Goal: Task Accomplishment & Management: Use online tool/utility

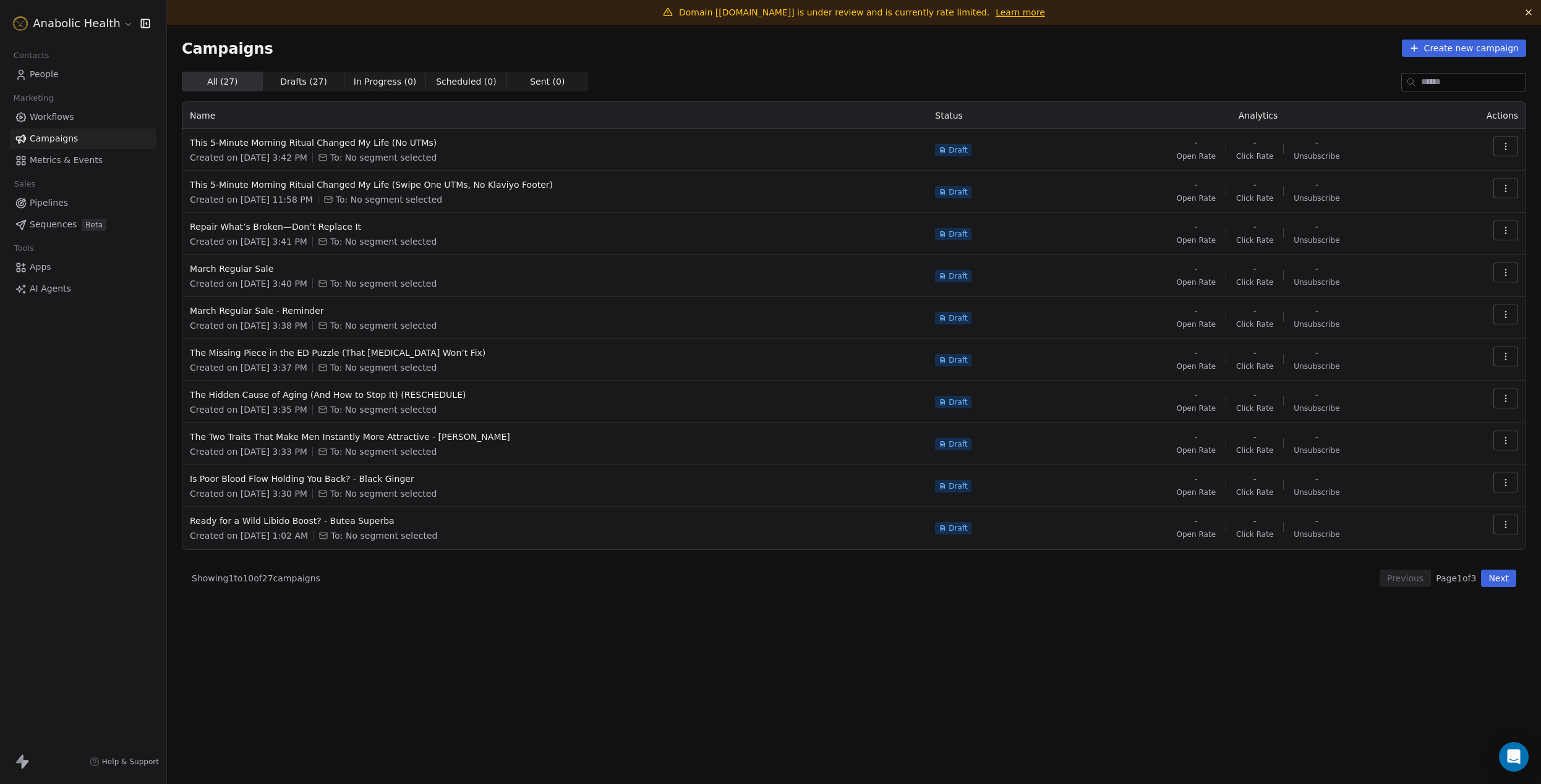
click at [49, 113] on span "Workflows" at bounding box center [51, 117] width 45 height 13
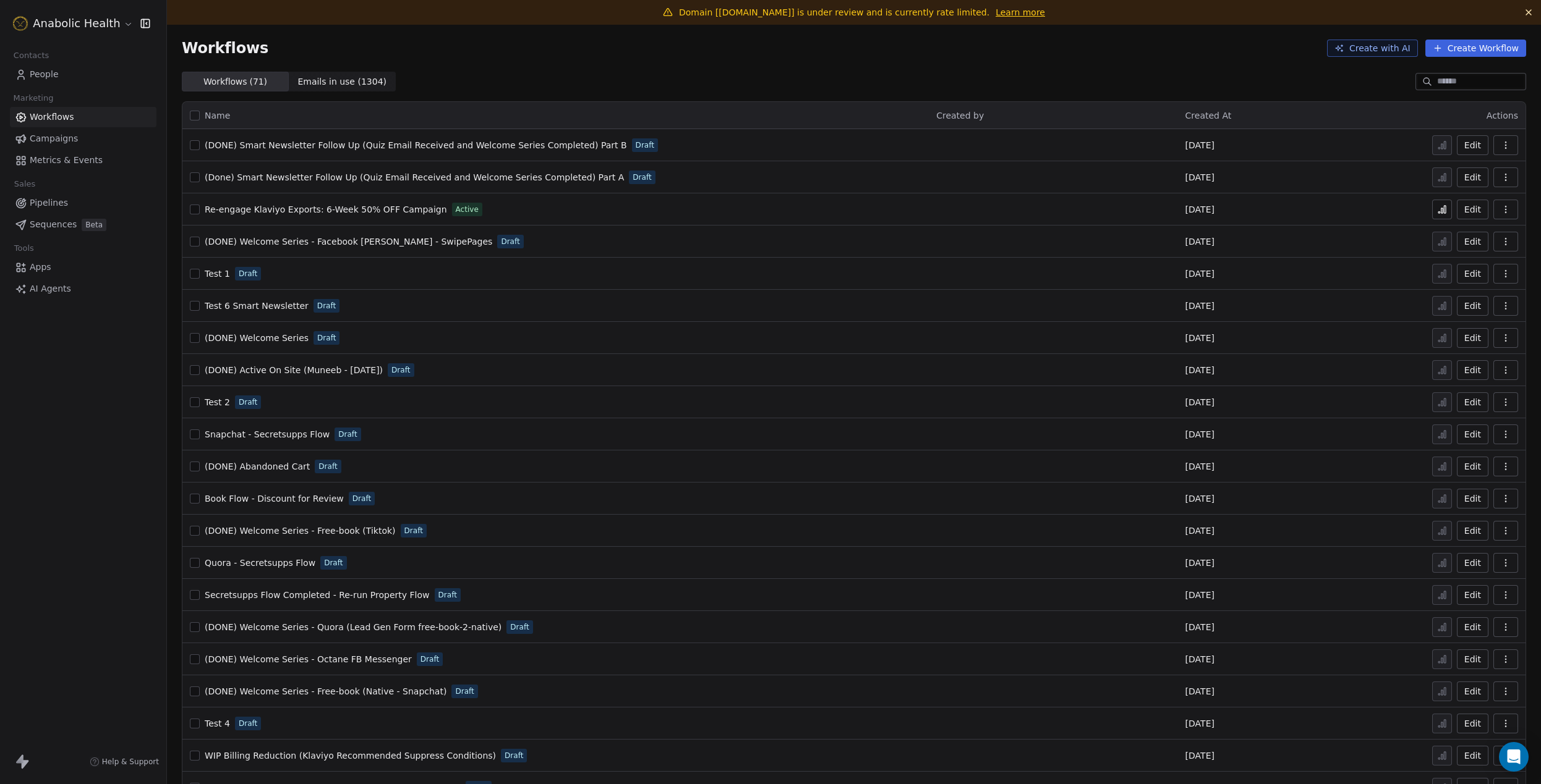
click at [1467, 77] on input at bounding box center [1480, 81] width 86 height 12
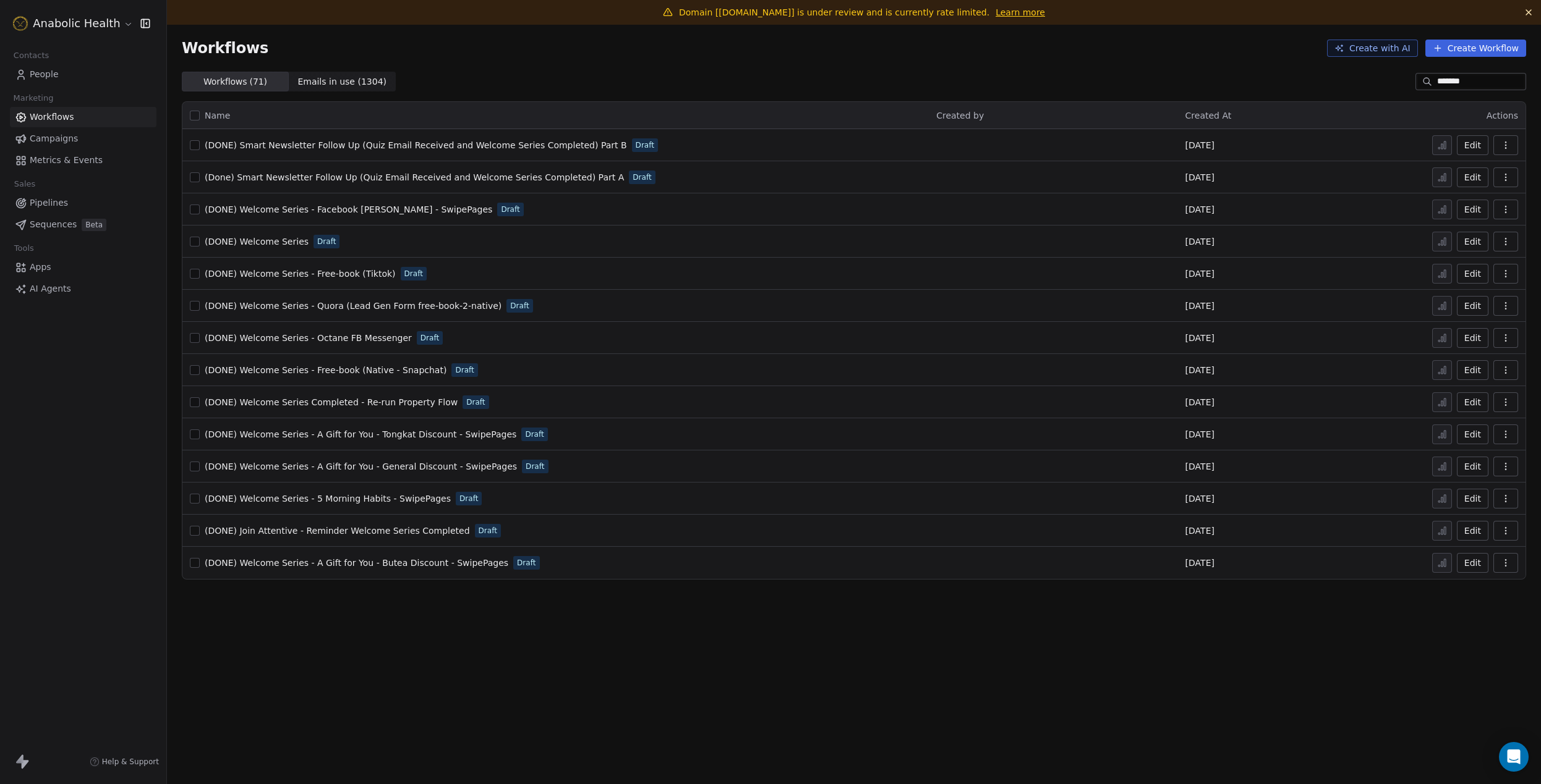
type input "*******"
click at [65, 25] on html "Anabolic Health Contacts People Marketing Workflows Campaigns Metrics & Events …" at bounding box center [770, 392] width 1541 height 784
click at [96, 217] on div "Mirifica Science" at bounding box center [67, 220] width 82 height 12
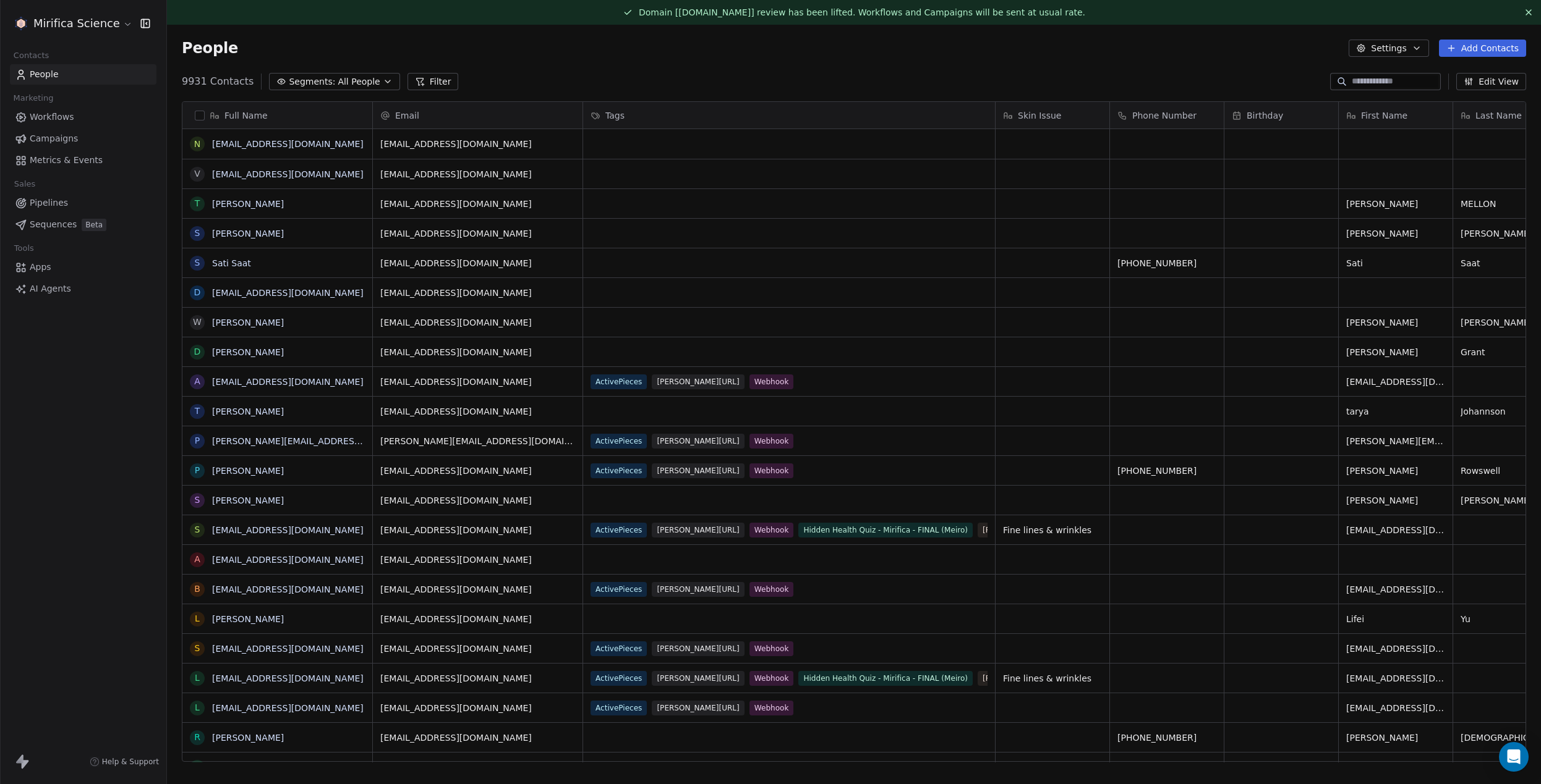
scroll to position [690, 1375]
click at [66, 116] on span "Workflows" at bounding box center [51, 117] width 45 height 13
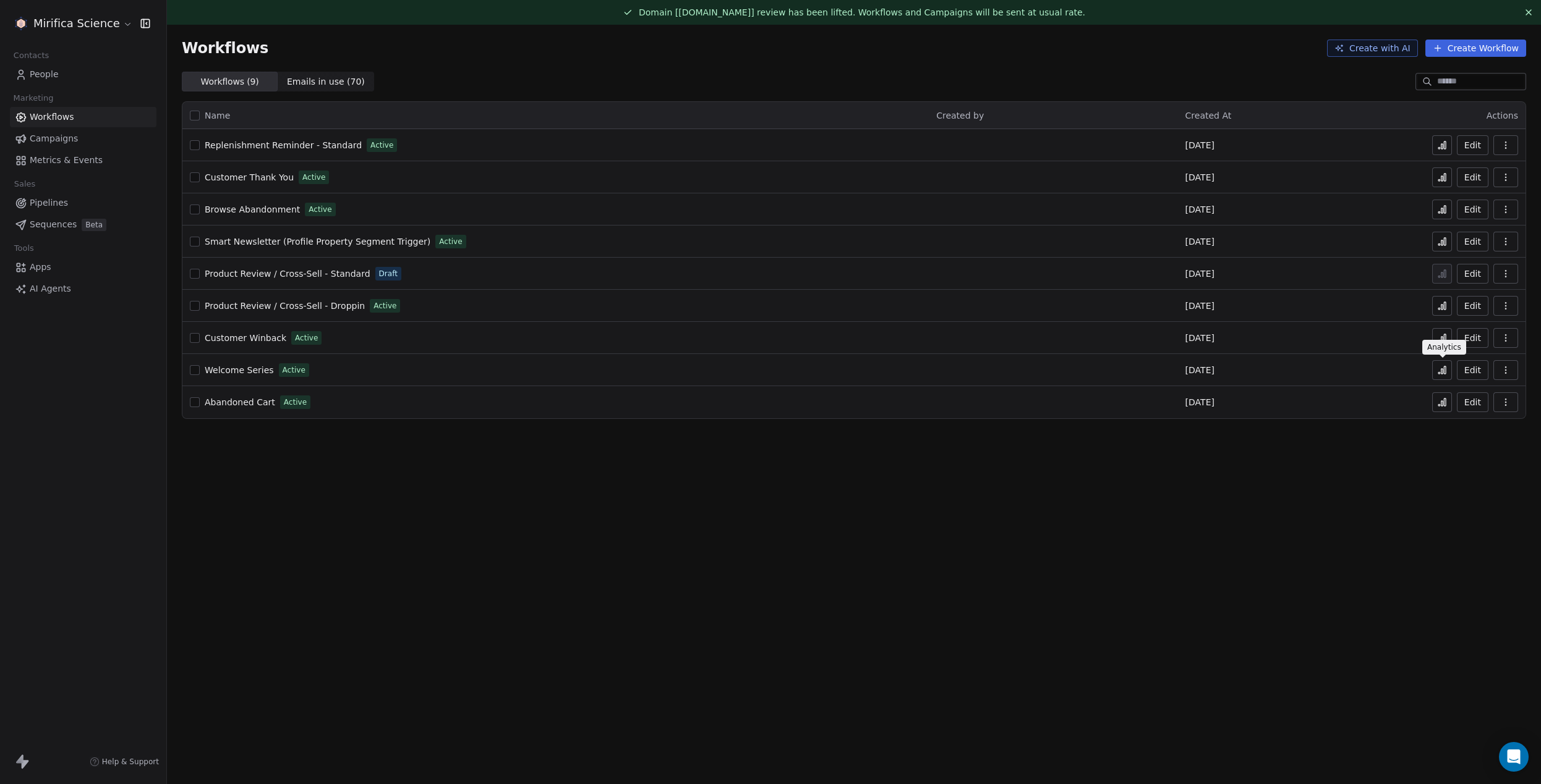
click at [1444, 373] on icon at bounding box center [1443, 371] width 2 height 5
click at [1516, 371] on button "button" at bounding box center [1505, 370] width 25 height 20
click at [1509, 369] on icon "button" at bounding box center [1506, 370] width 10 height 10
click at [1484, 423] on span "Duplicate" at bounding box center [1475, 420] width 42 height 12
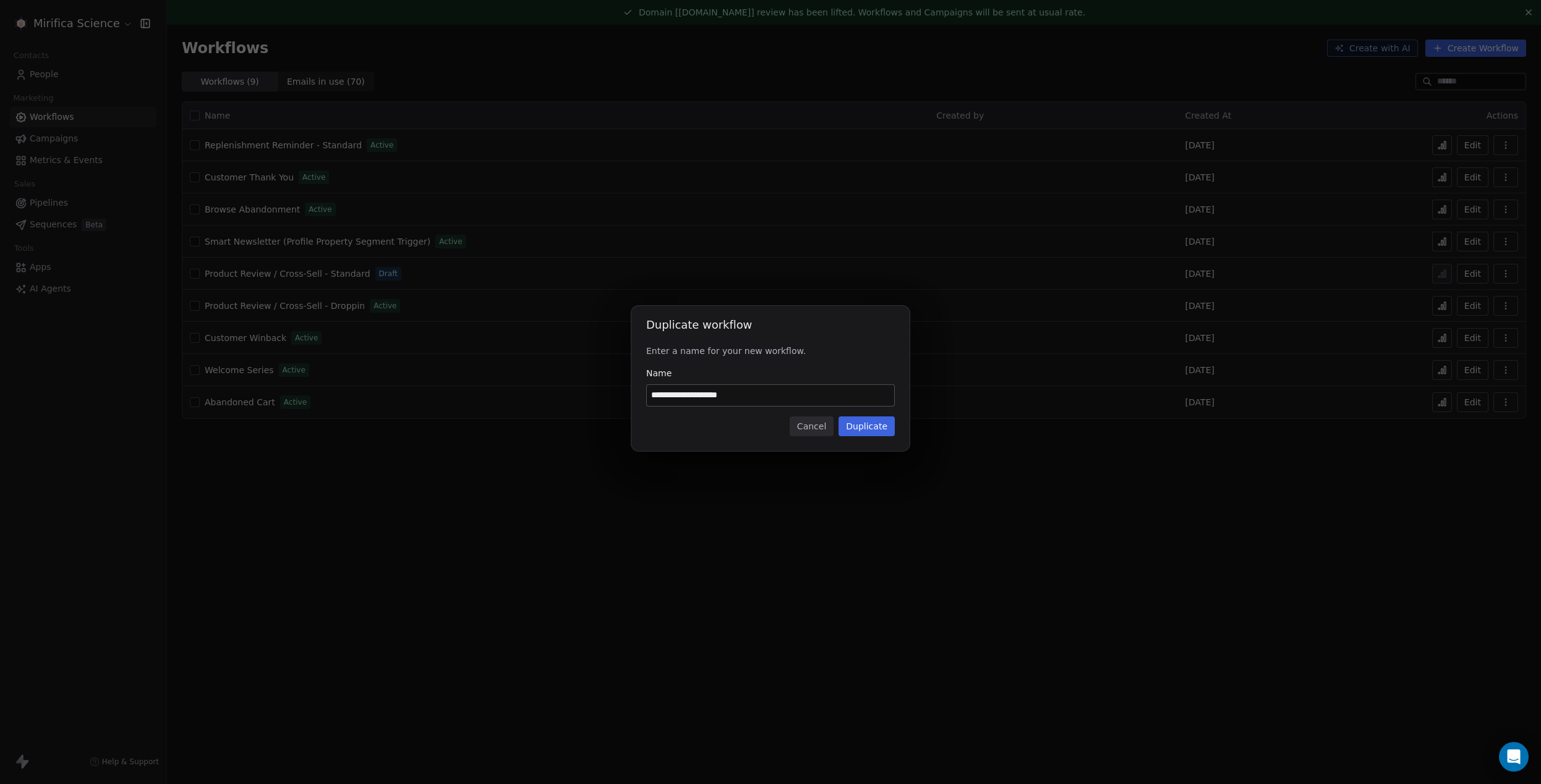
click at [732, 401] on input "**********" at bounding box center [770, 395] width 248 height 21
type input "**********"
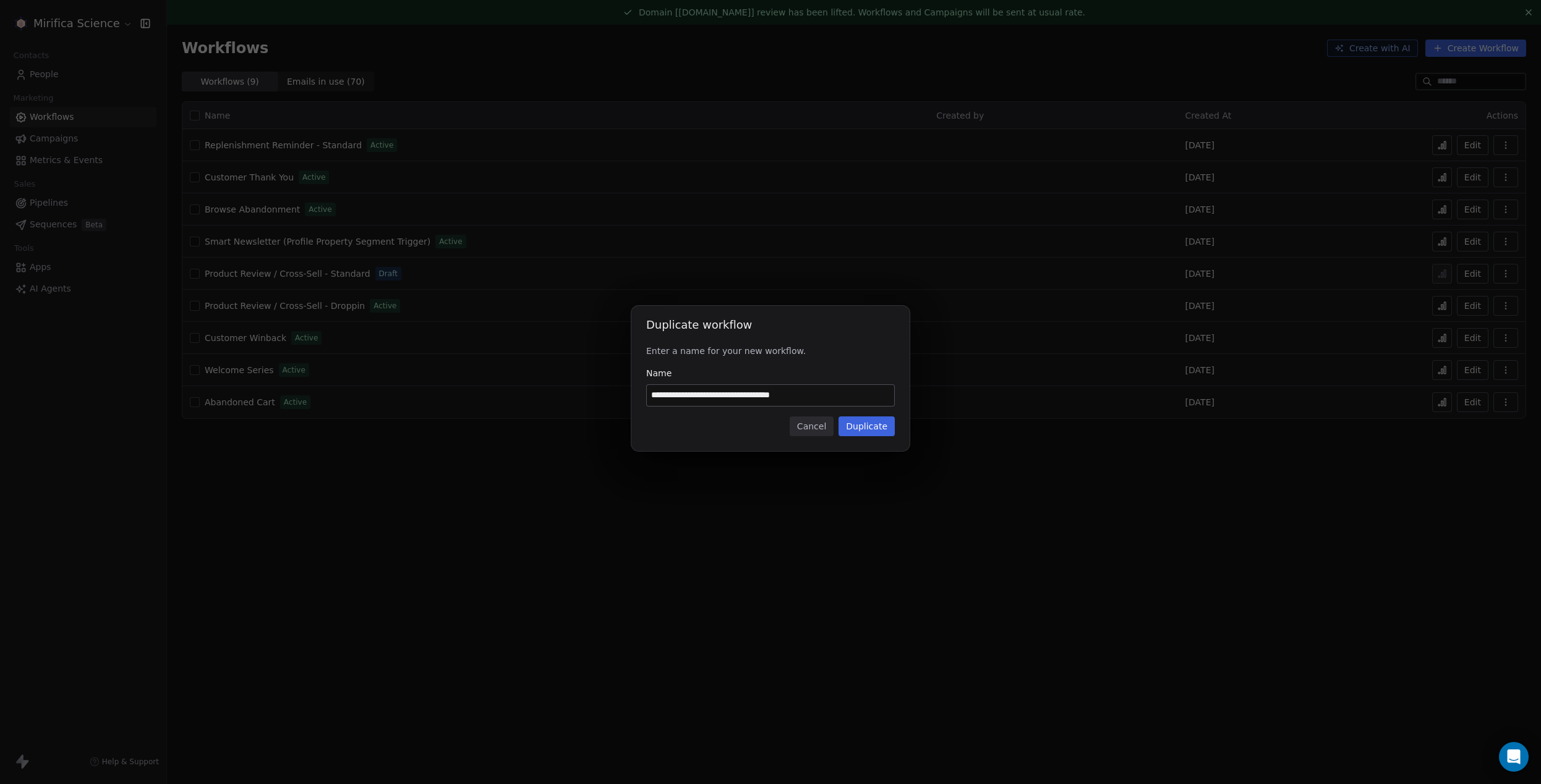
click at [878, 429] on button "Duplicate" at bounding box center [867, 427] width 56 height 20
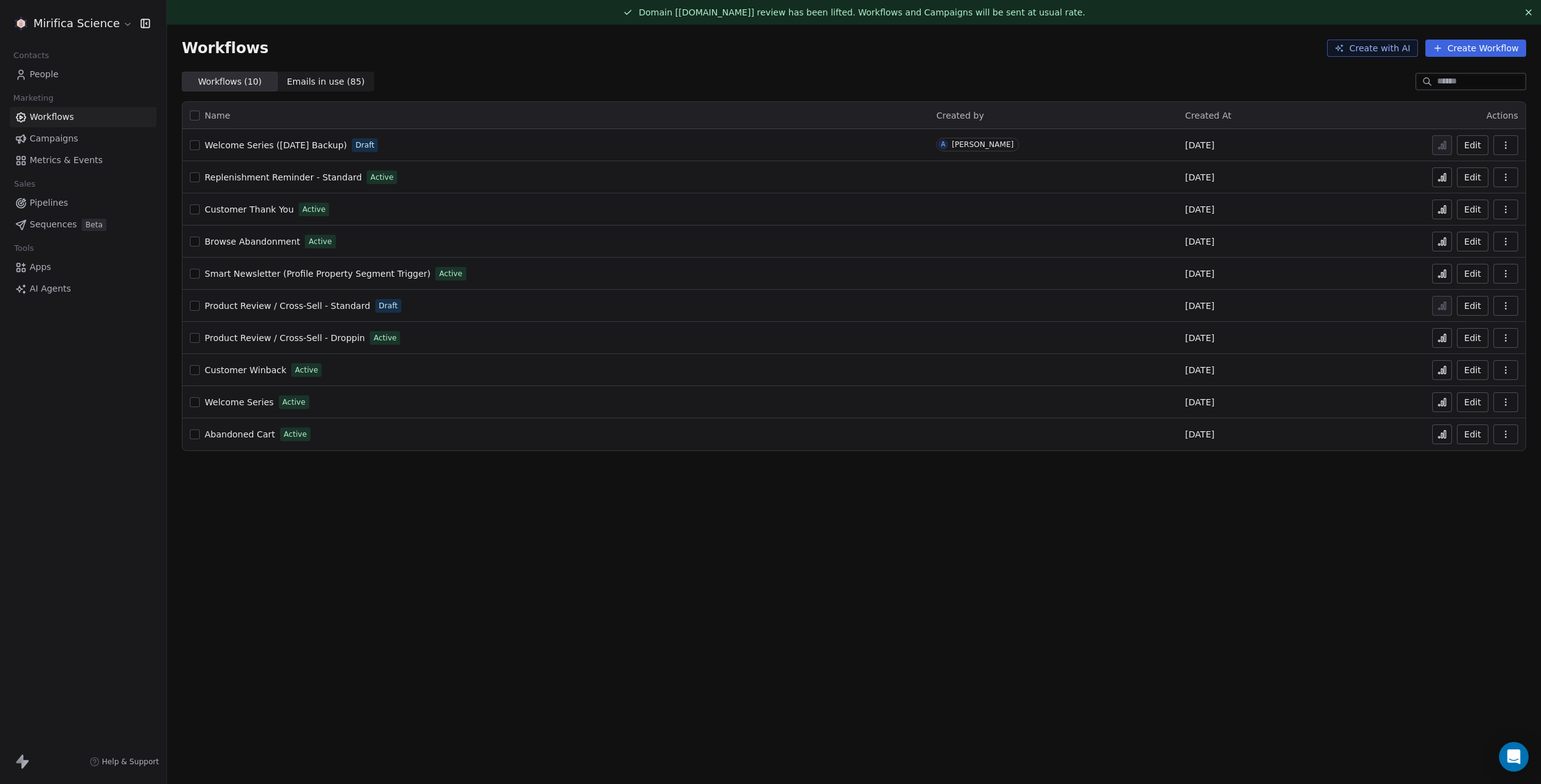
click at [247, 404] on span "Welcome Series" at bounding box center [240, 403] width 69 height 10
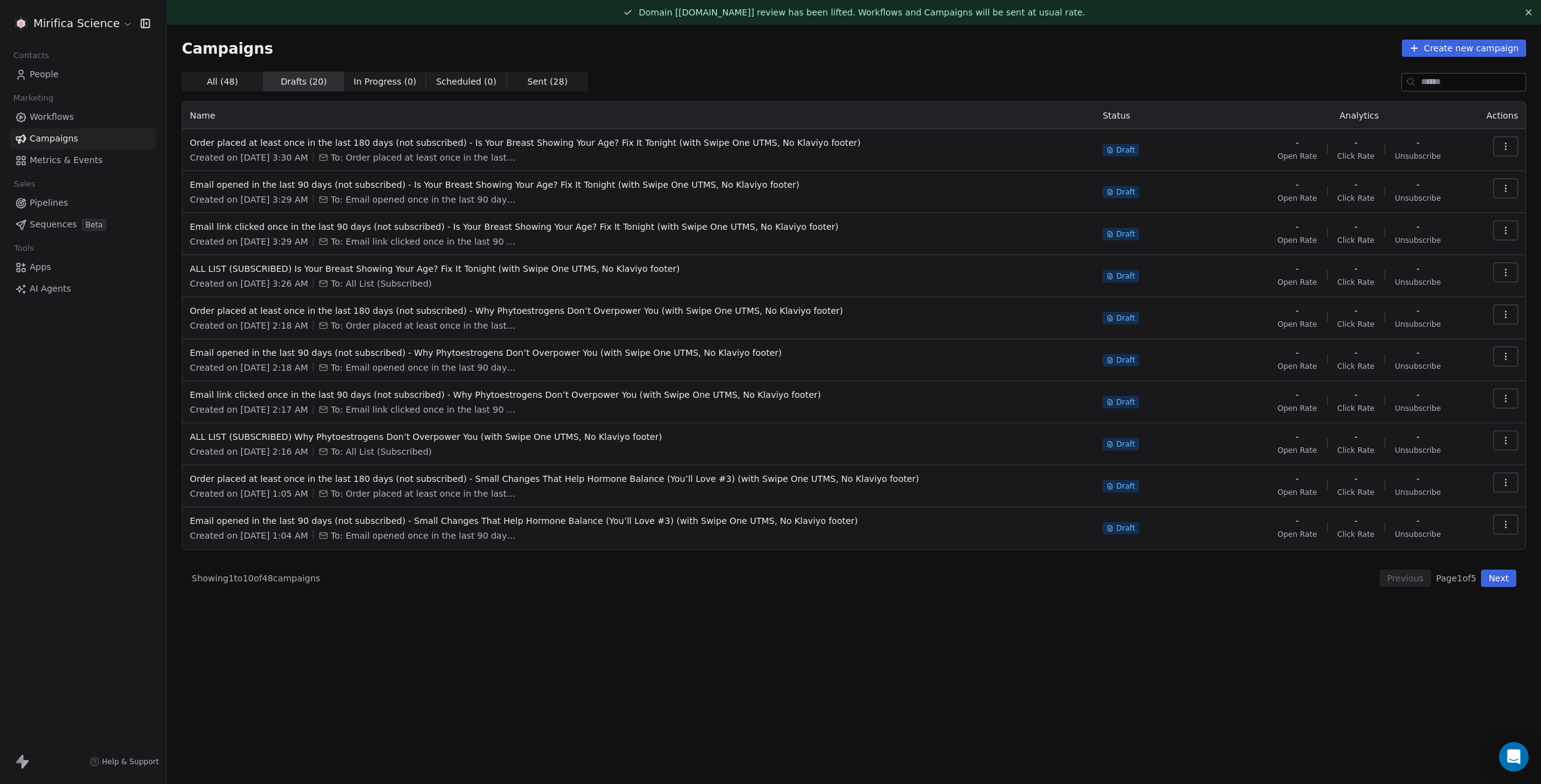
click at [284, 85] on span "Drafts ( 20 )" at bounding box center [303, 81] width 47 height 13
click at [296, 86] on span "Drafts ( 20 )" at bounding box center [303, 81] width 47 height 13
click at [57, 72] on span "People" at bounding box center [44, 74] width 29 height 13
click at [56, 72] on div "Mirifica Science Contacts People Marketing Workflows Campaigns Metrics & Events…" at bounding box center [770, 392] width 1541 height 784
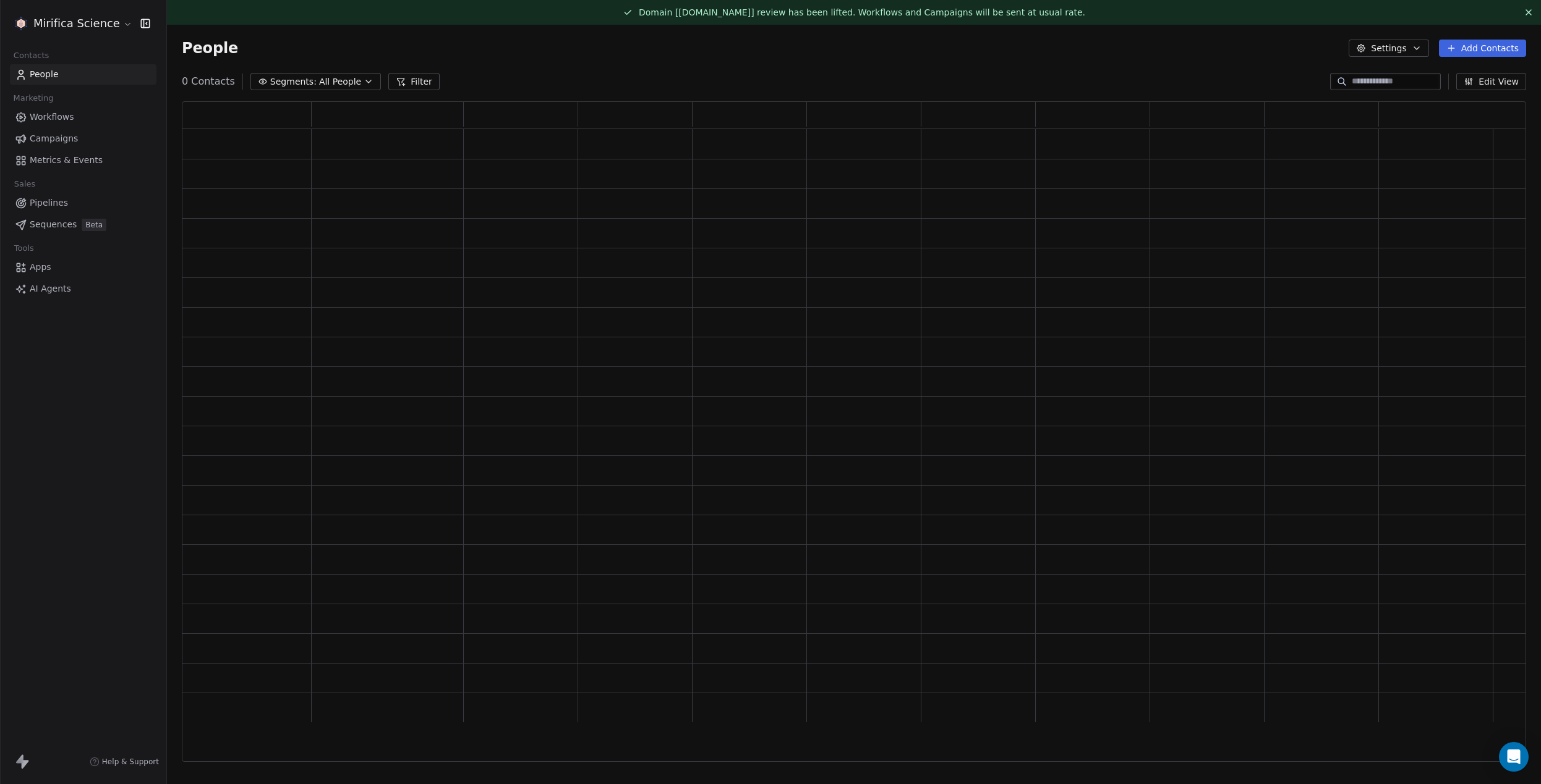
scroll to position [660, 1345]
click at [301, 81] on span "Segments:" at bounding box center [293, 81] width 47 height 13
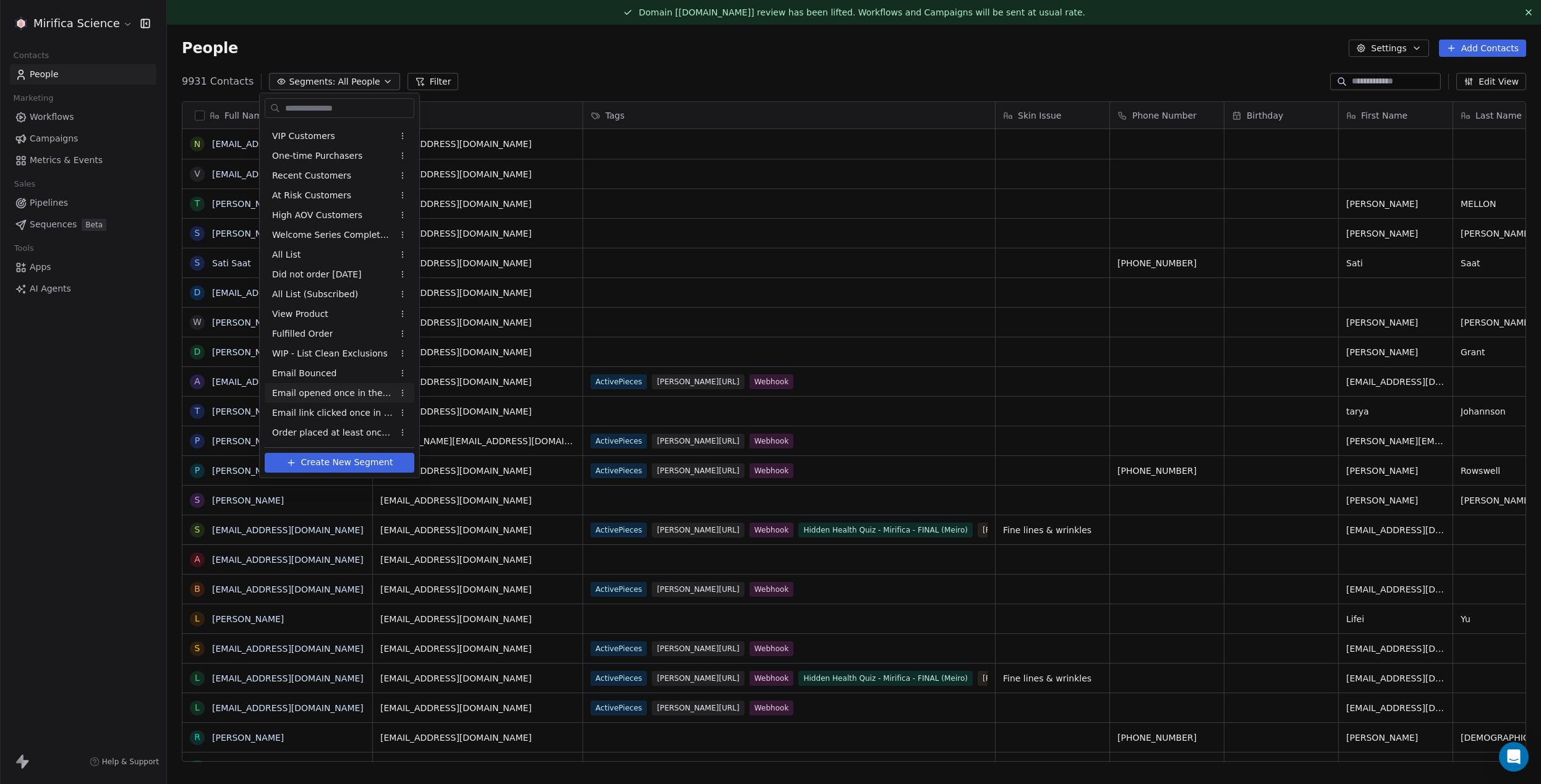
scroll to position [690, 1375]
click at [327, 394] on span "Email opened once in the last 90 days (not subscribed)" at bounding box center [338, 393] width 121 height 13
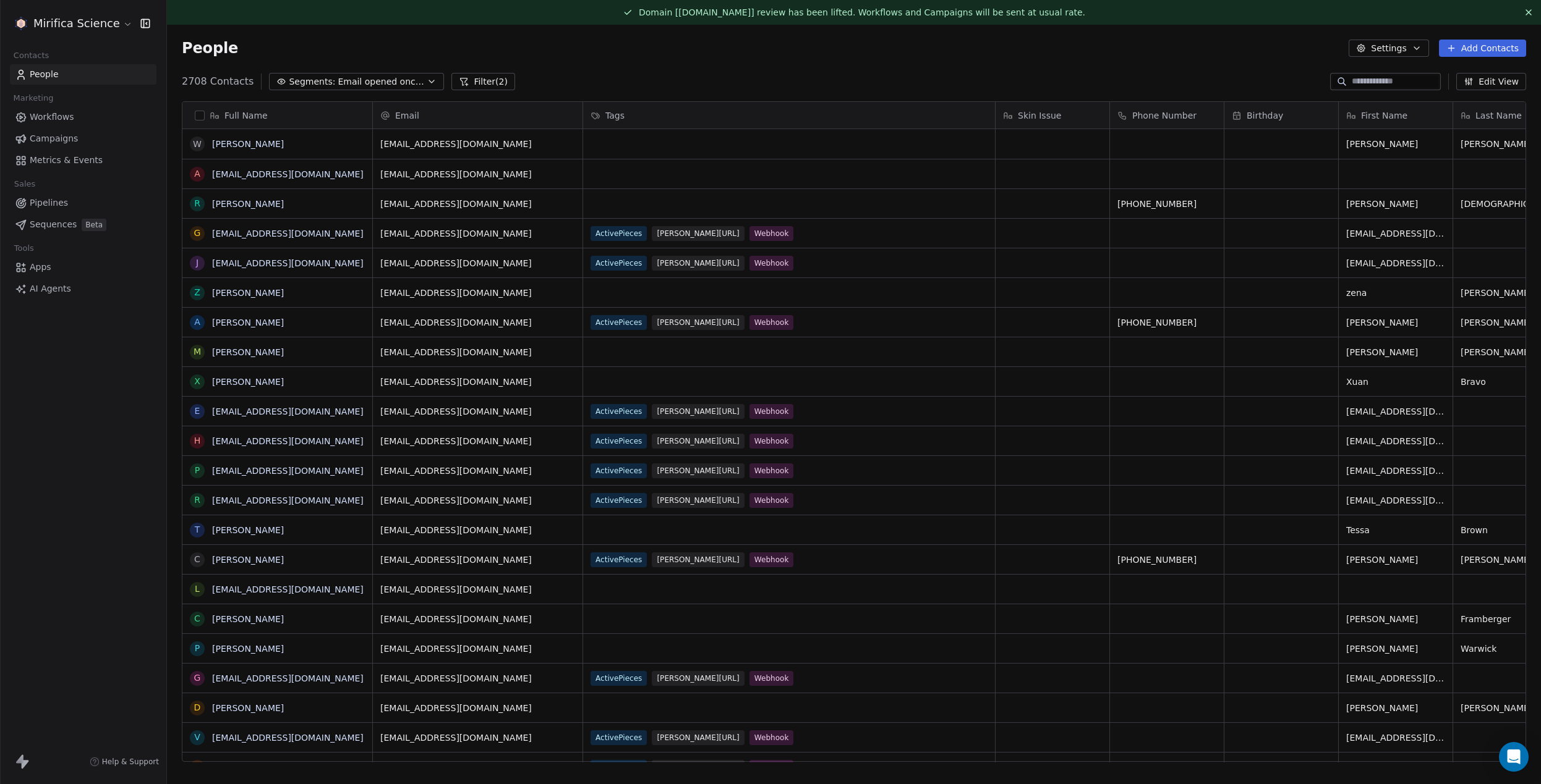
click at [597, 61] on div "People Settings Add Contacts" at bounding box center [855, 48] width 1375 height 47
click at [392, 79] on span "Email opened once in the last 90 days (not subscribed)" at bounding box center [380, 81] width 86 height 13
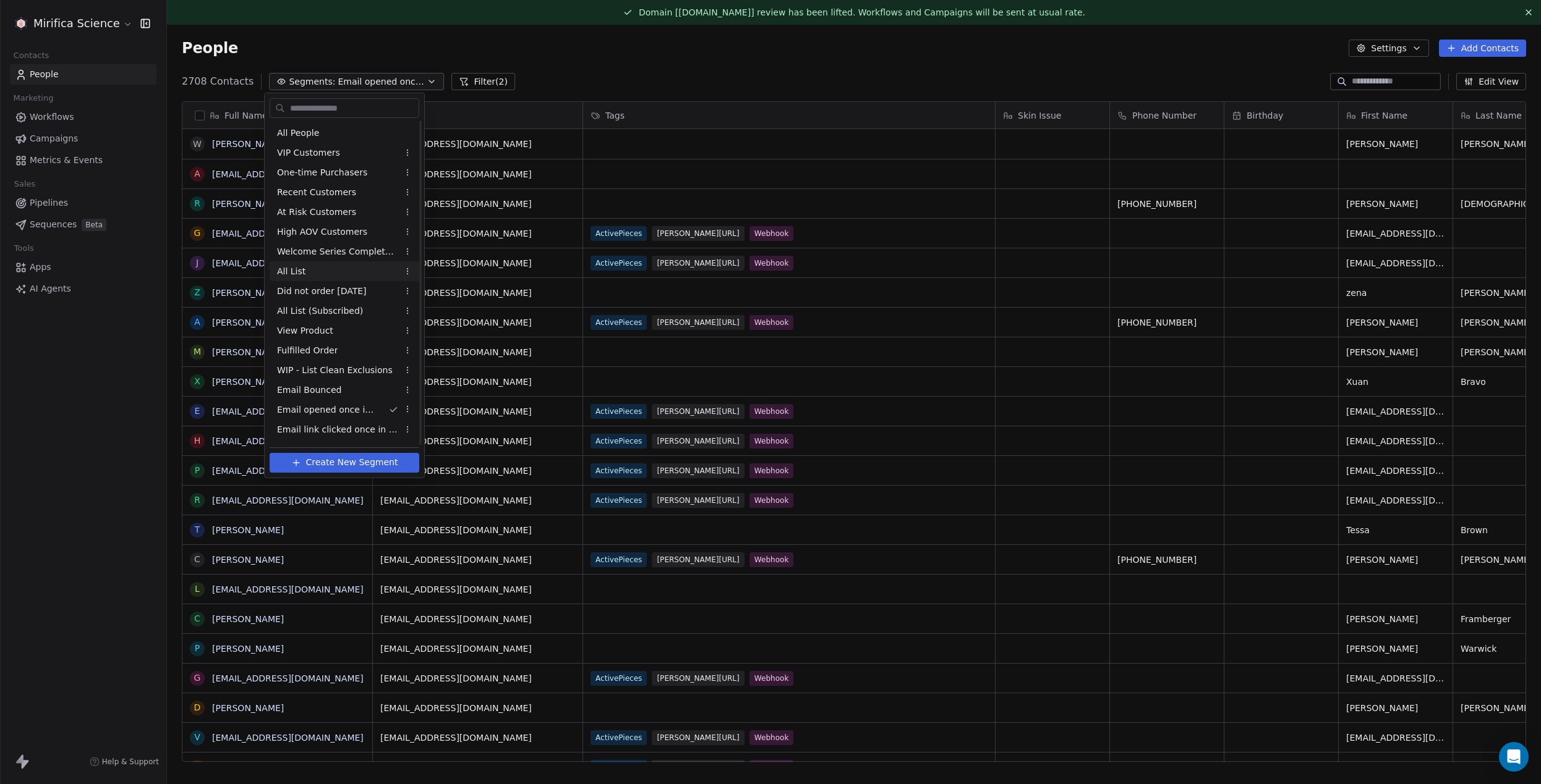
scroll to position [17, 0]
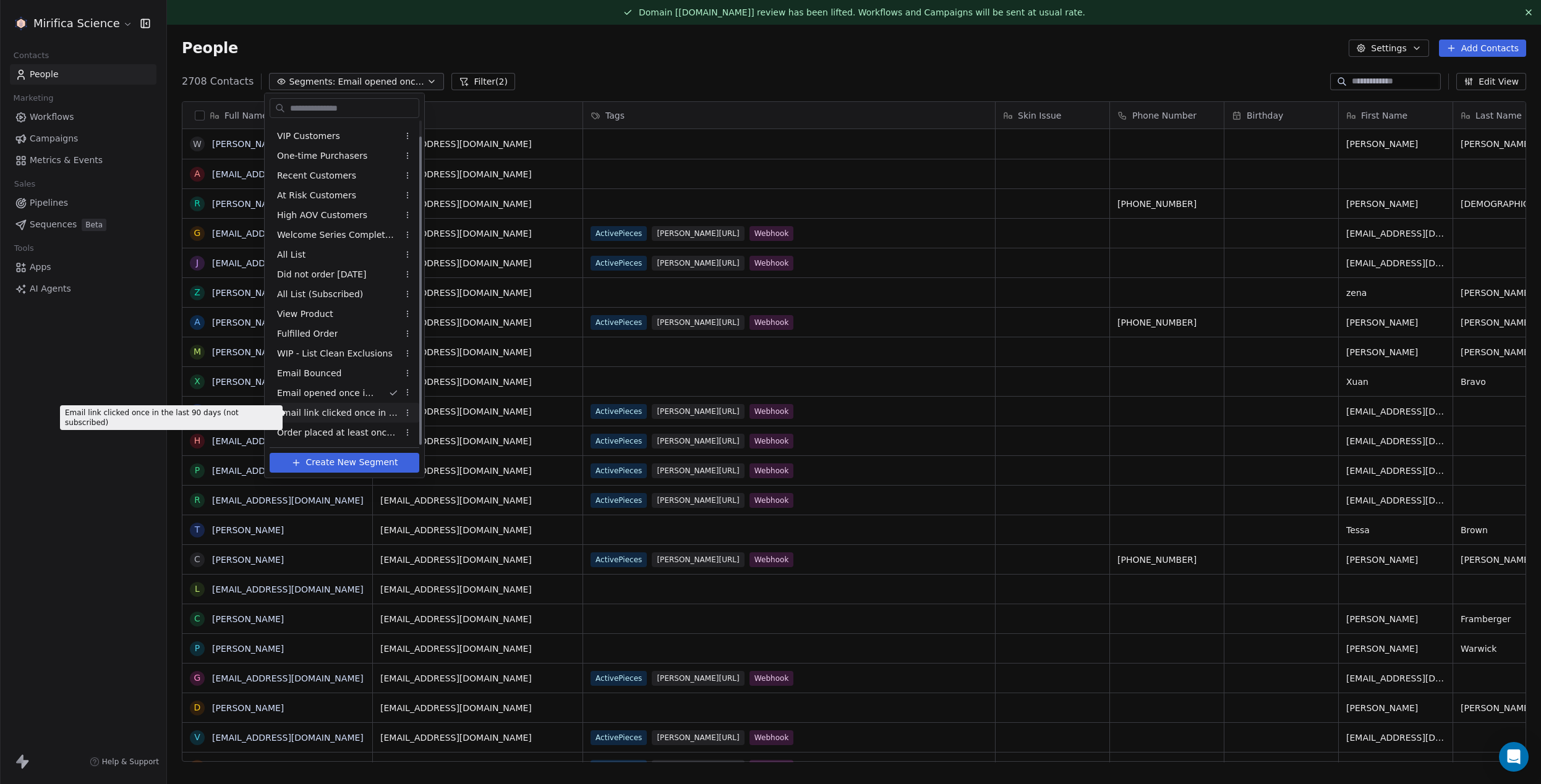
click at [344, 416] on span "Email link clicked once in the last 90 days (not subscribed)" at bounding box center [338, 413] width 121 height 13
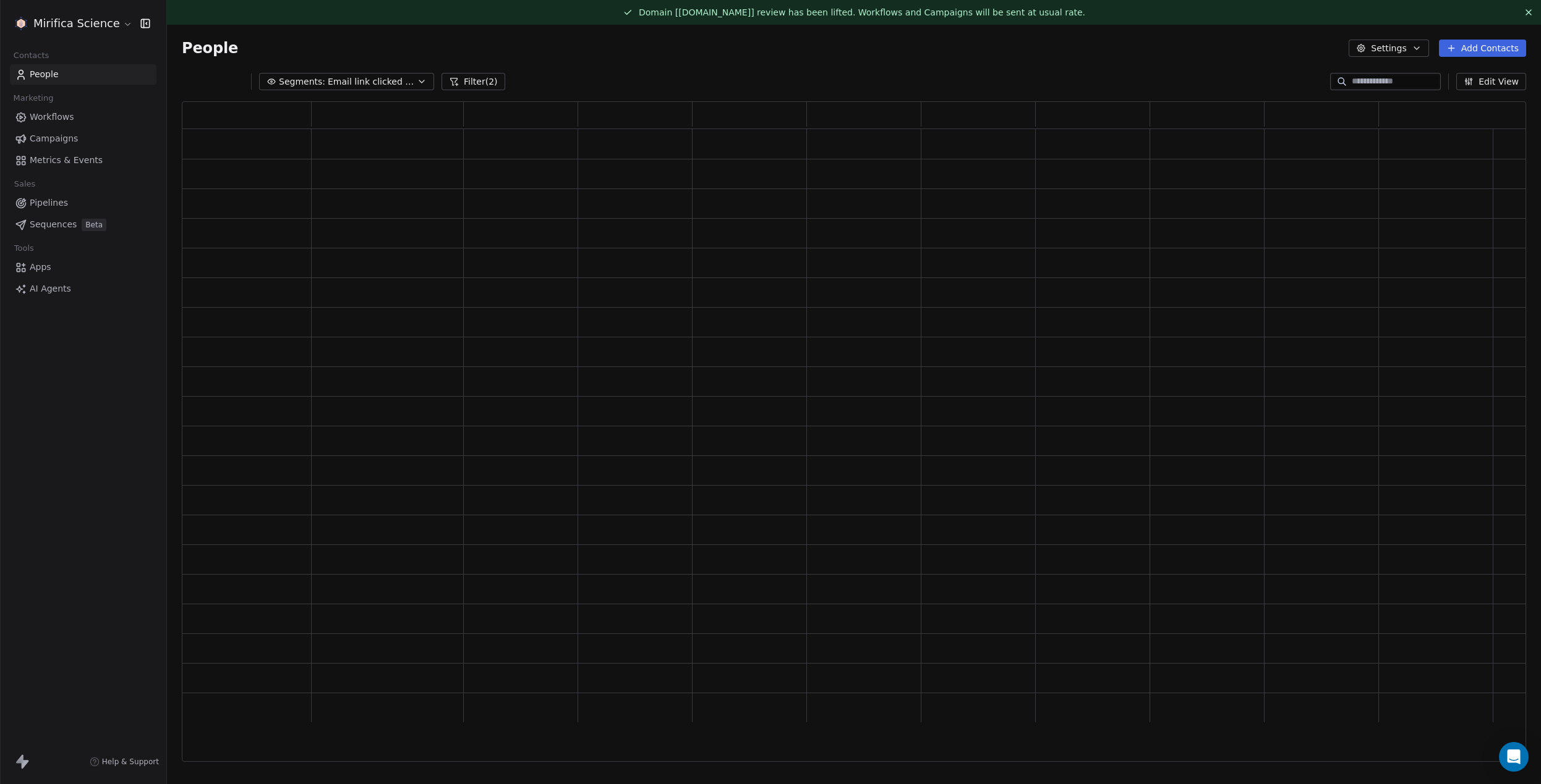
scroll to position [660, 1345]
click at [556, 69] on div "People Settings Add Contacts" at bounding box center [855, 48] width 1375 height 47
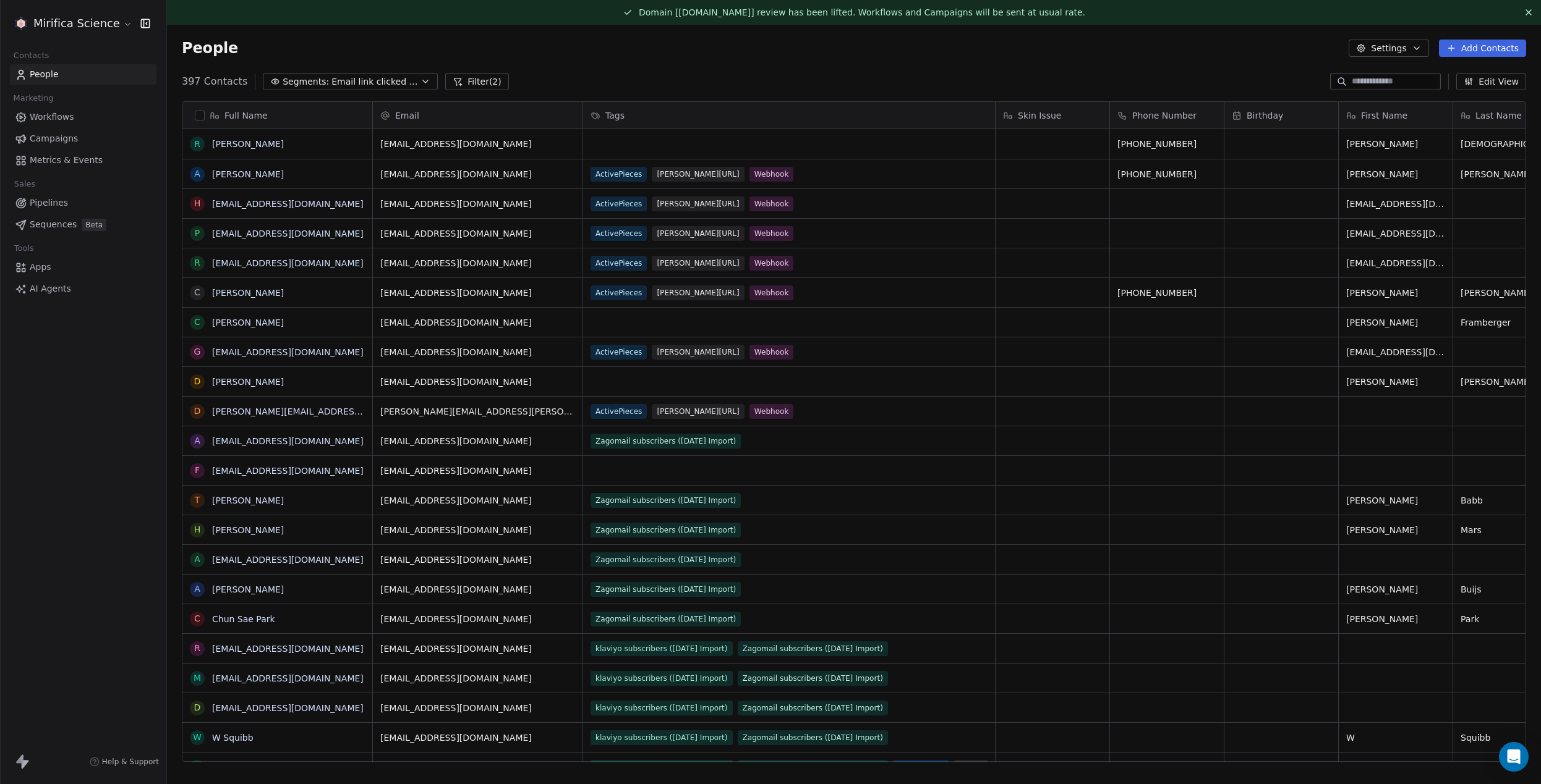
scroll to position [690, 1375]
click at [471, 84] on button "Filter (2)" at bounding box center [477, 81] width 63 height 17
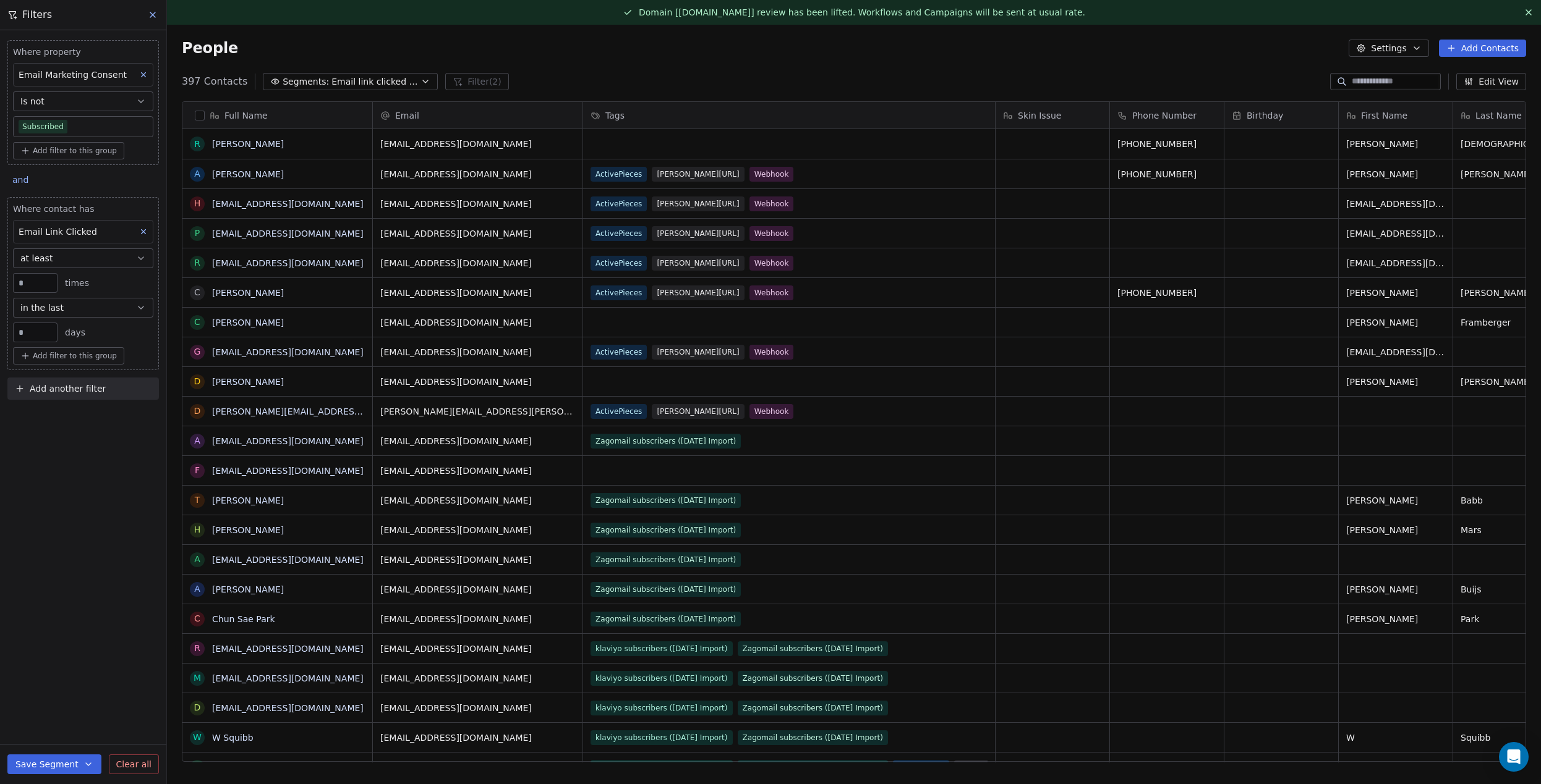
click at [566, 59] on div "People Settings Add Contacts" at bounding box center [855, 48] width 1375 height 47
click at [334, 80] on span "Email link clicked once in the last 90 days (not subscribed)" at bounding box center [374, 81] width 86 height 13
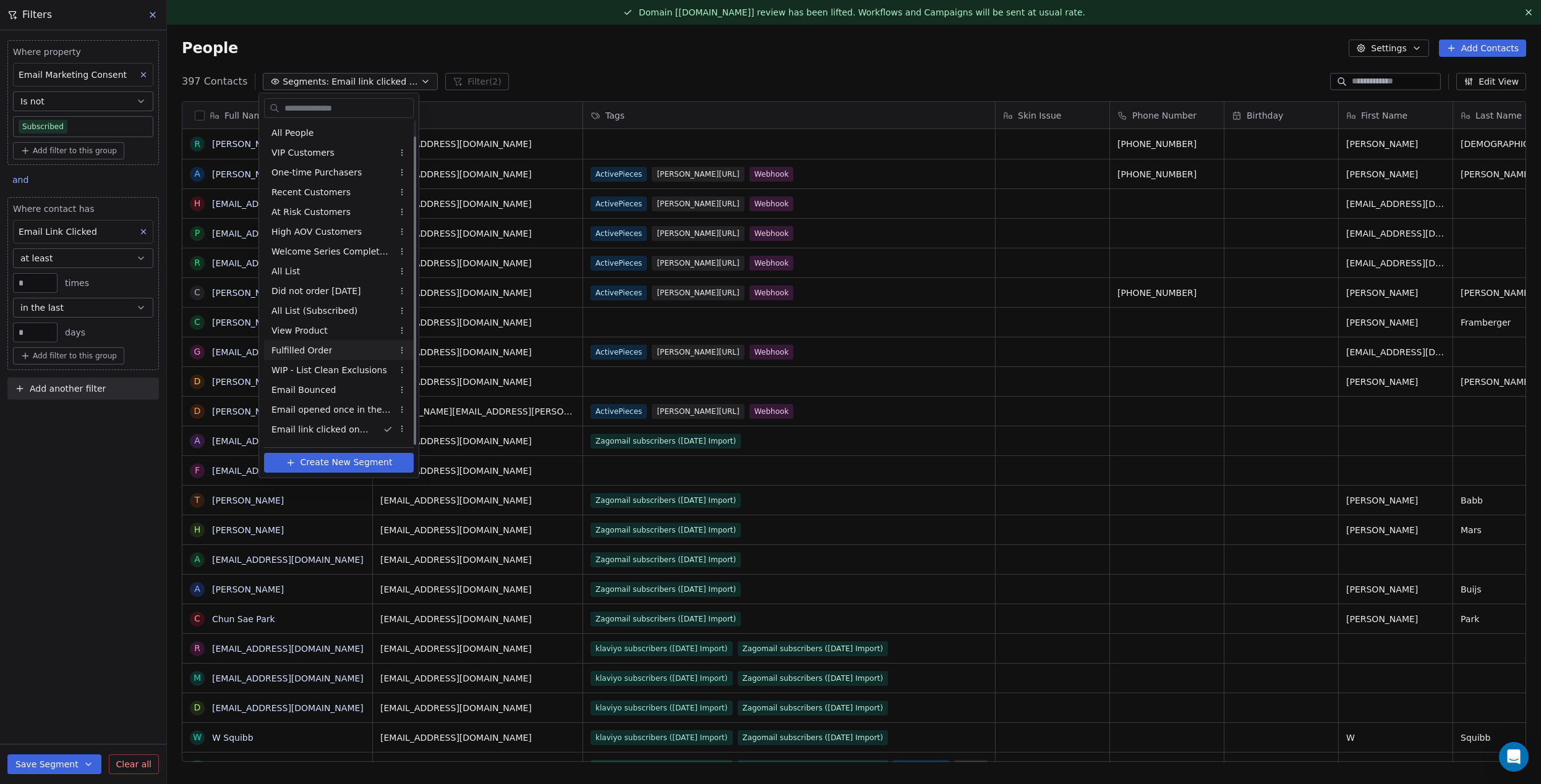
scroll to position [17, 0]
click at [355, 438] on span "Order placed at least once in the last 180 days (not subscribed)" at bounding box center [332, 433] width 121 height 13
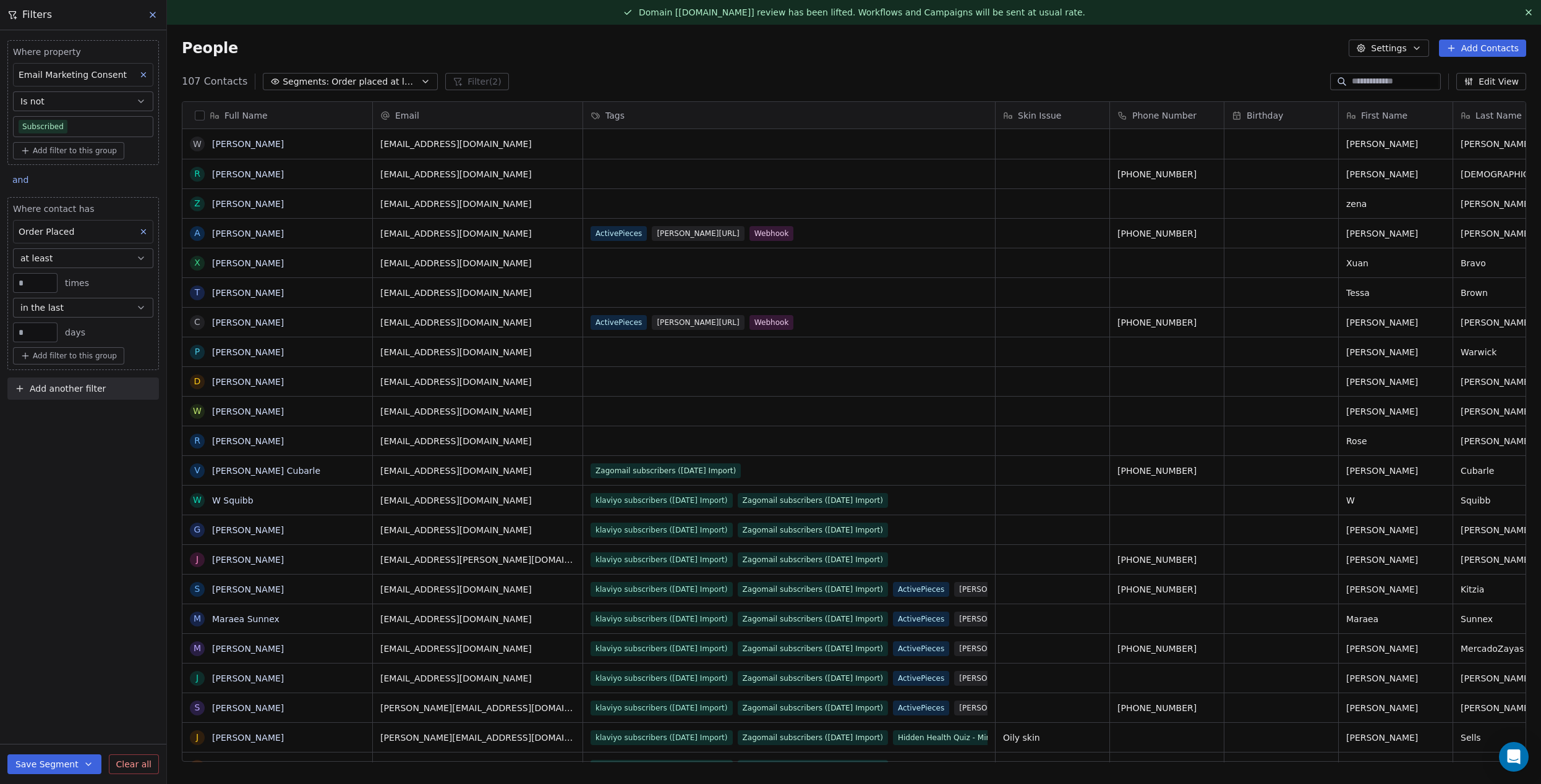
scroll to position [690, 1375]
click at [528, 74] on div "107 Contacts Segments: Order placed at least once in the last 180 days (not sub…" at bounding box center [855, 81] width 1375 height 20
click at [371, 75] on button "Segments: Order placed at least once in the last 180 days (not subscribed)" at bounding box center [350, 81] width 175 height 17
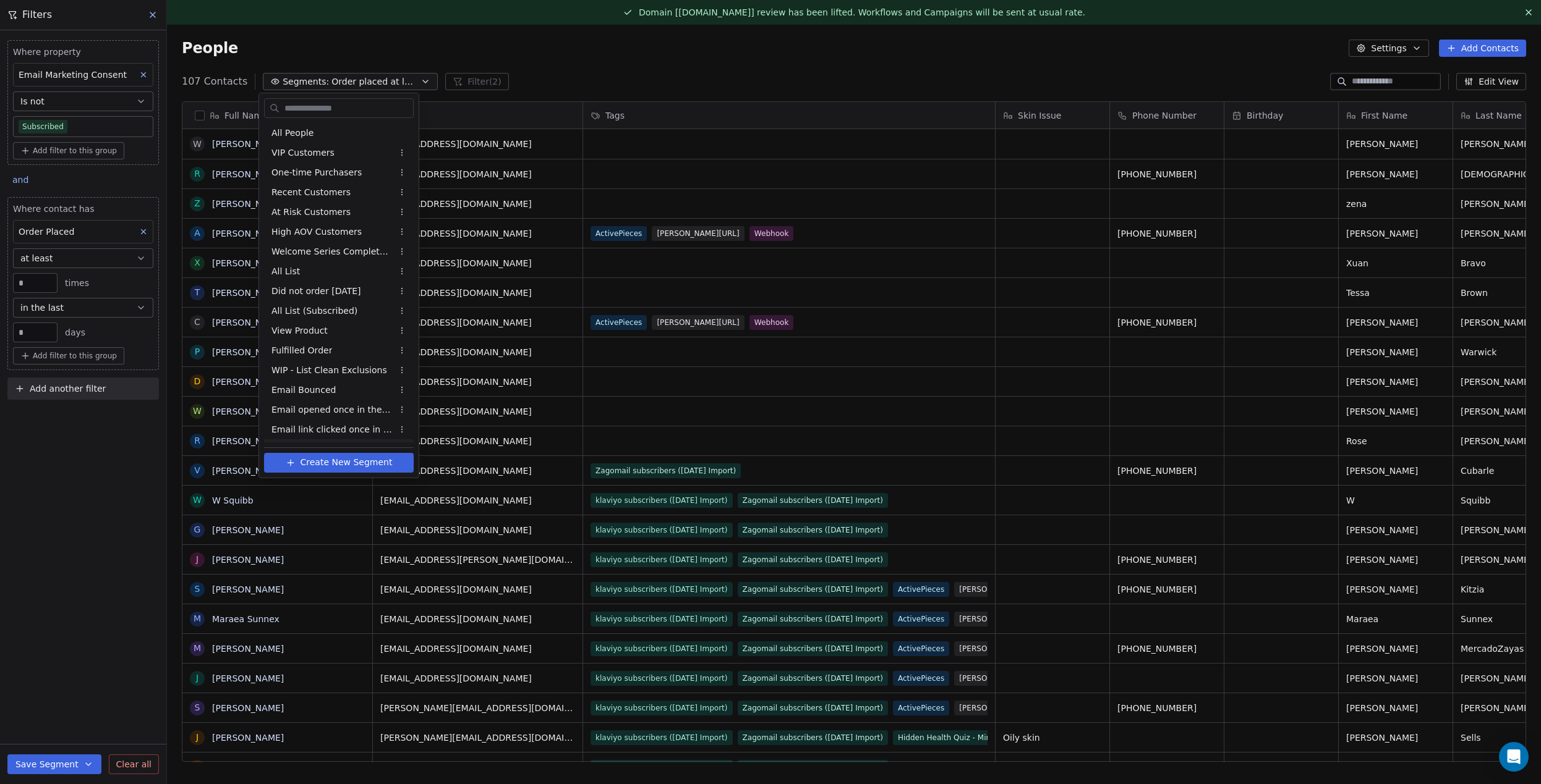
scroll to position [17, 0]
click at [361, 392] on span "Email opened once in the last 90 days (not subscribed)" at bounding box center [332, 393] width 121 height 13
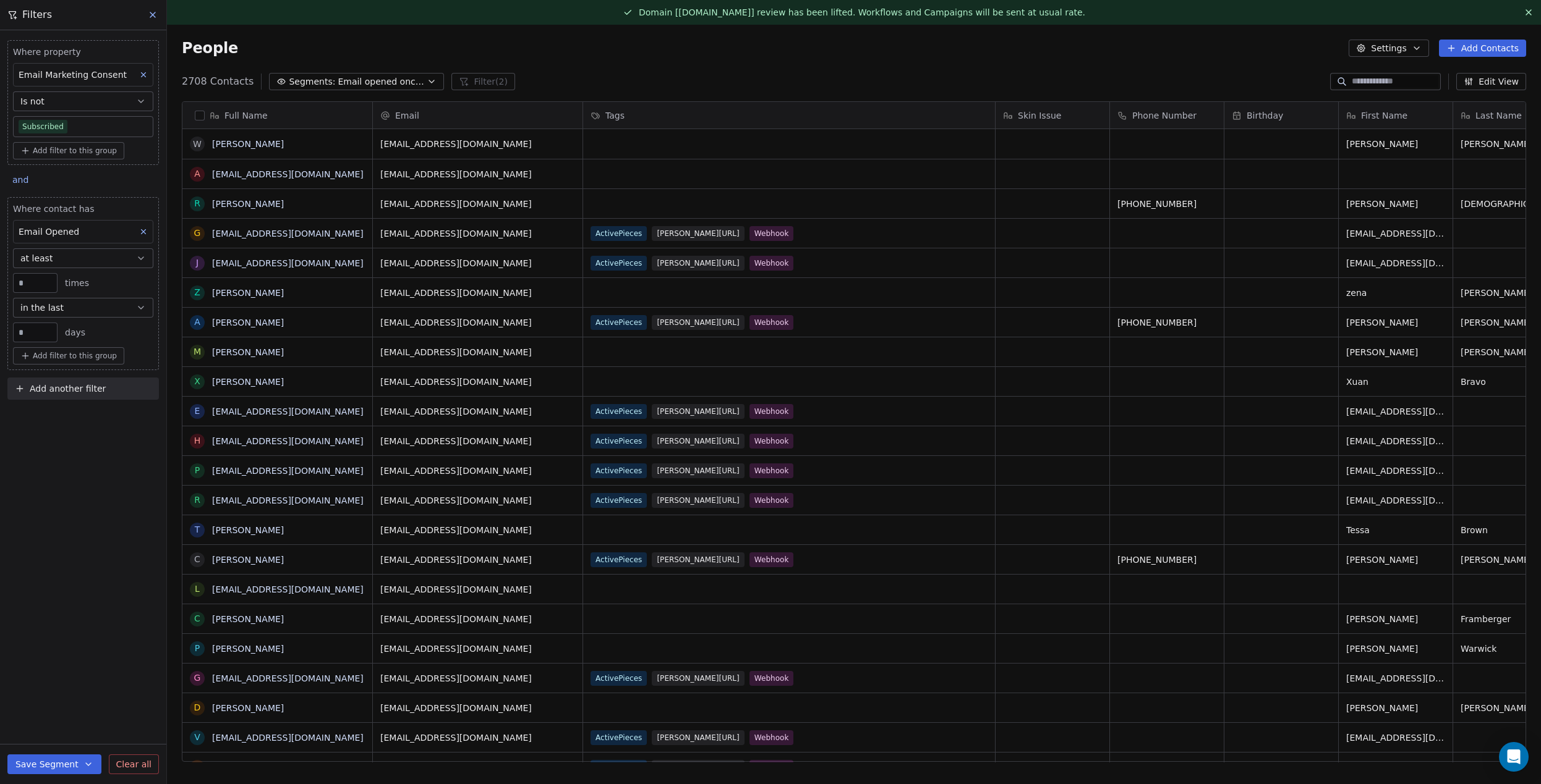
scroll to position [690, 1375]
click at [373, 80] on span "Email opened once in the last 90 days (not subscribed)" at bounding box center [380, 81] width 86 height 13
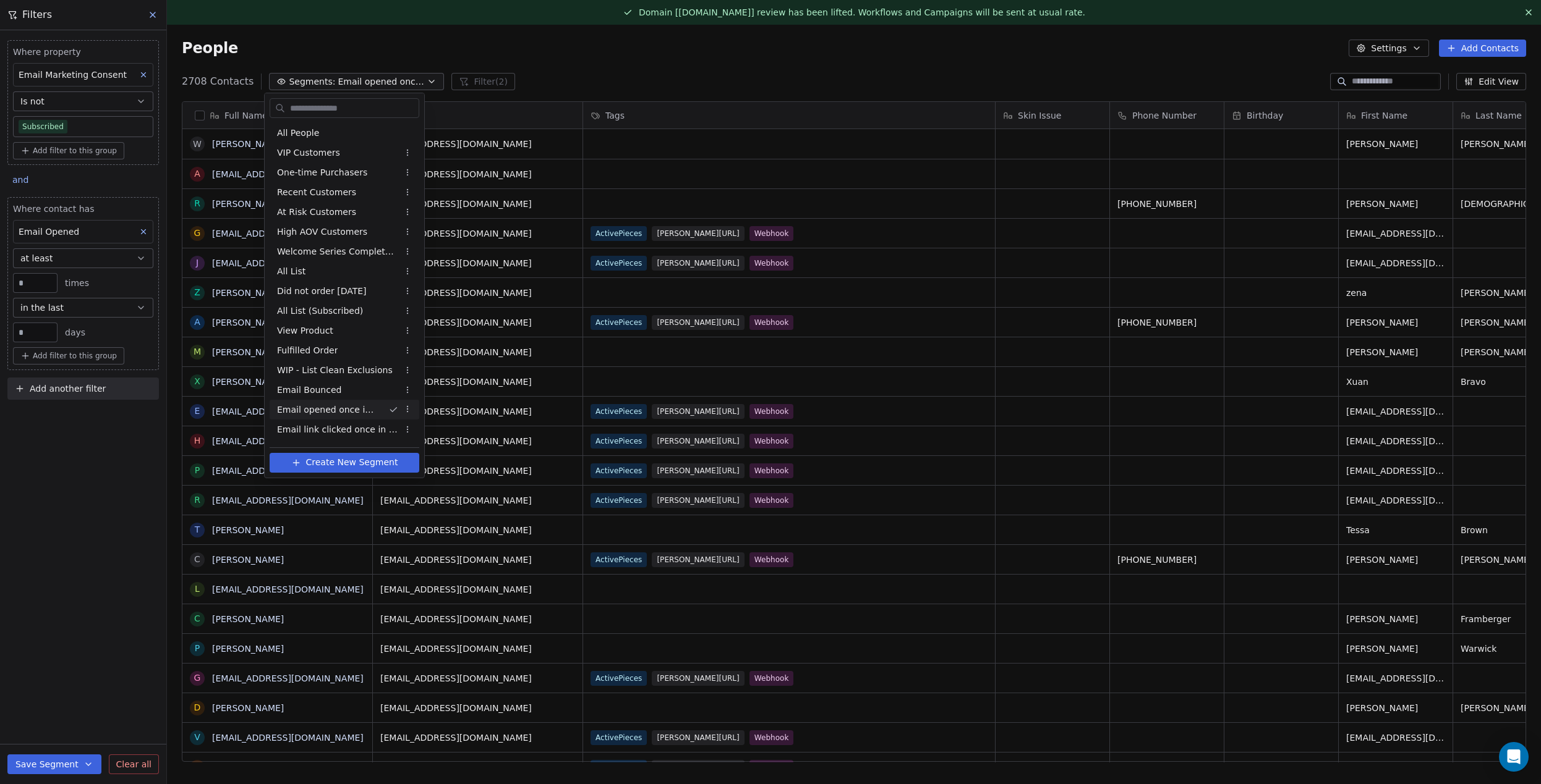
scroll to position [0, 0]
click at [320, 392] on span "Email Bounced" at bounding box center [309, 390] width 64 height 13
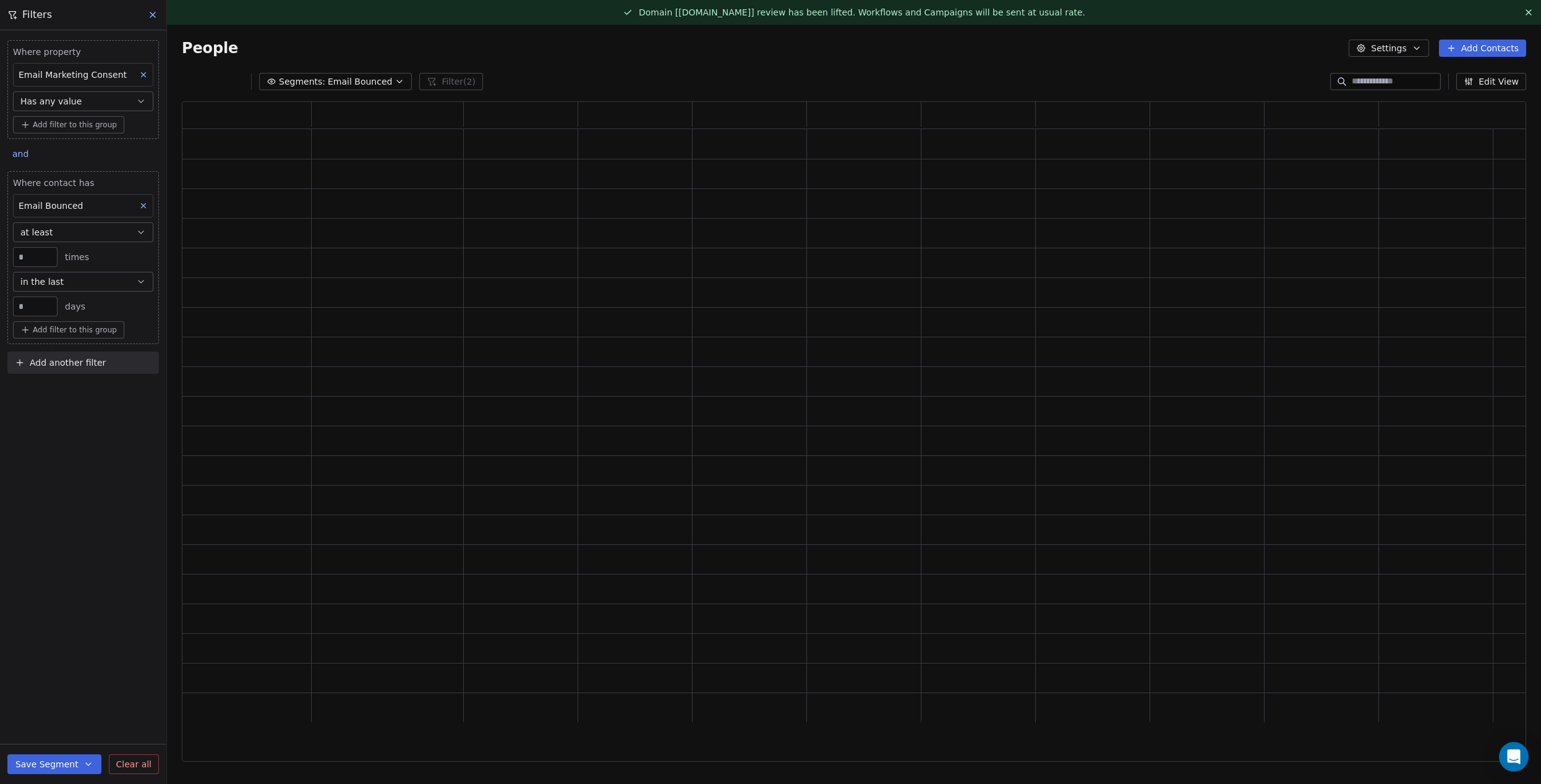
click at [330, 85] on span "Email Bounced" at bounding box center [360, 81] width 64 height 13
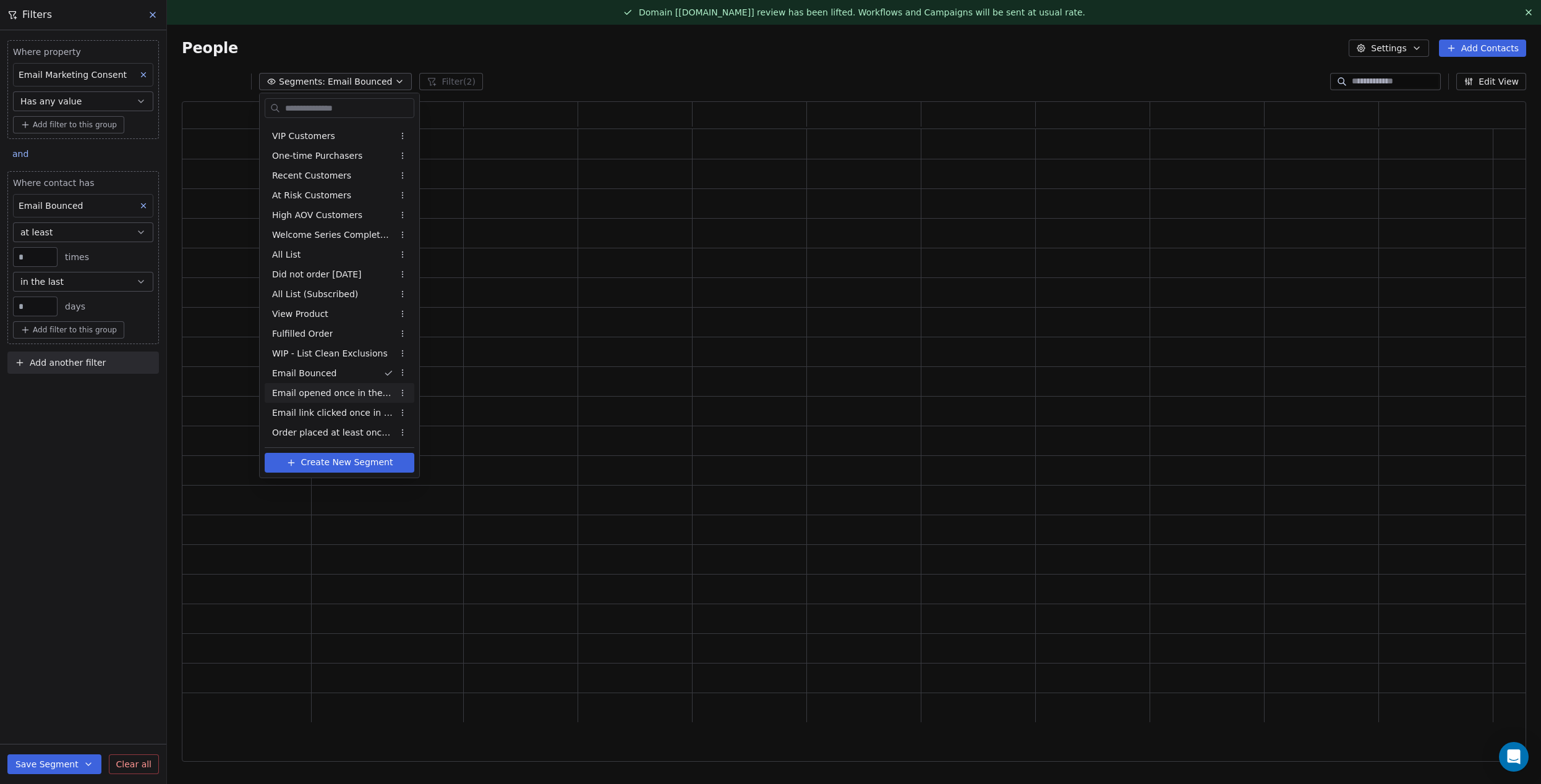
click at [344, 400] on div "Email opened once in the last 90 days (not subscribed)" at bounding box center [339, 393] width 150 height 20
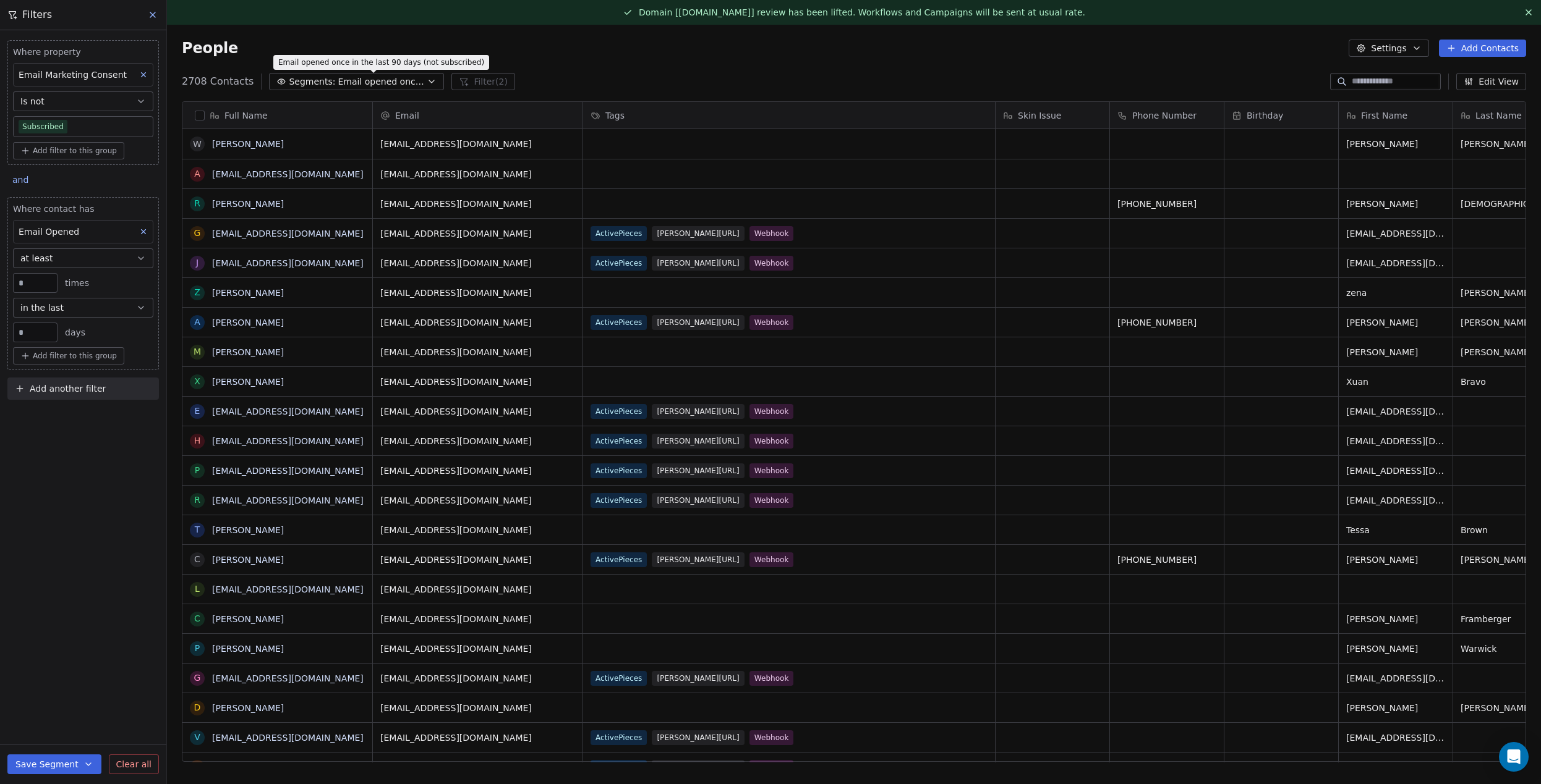
click at [343, 78] on span "Email opened once in the last 90 days (not subscribed)" at bounding box center [380, 81] width 86 height 13
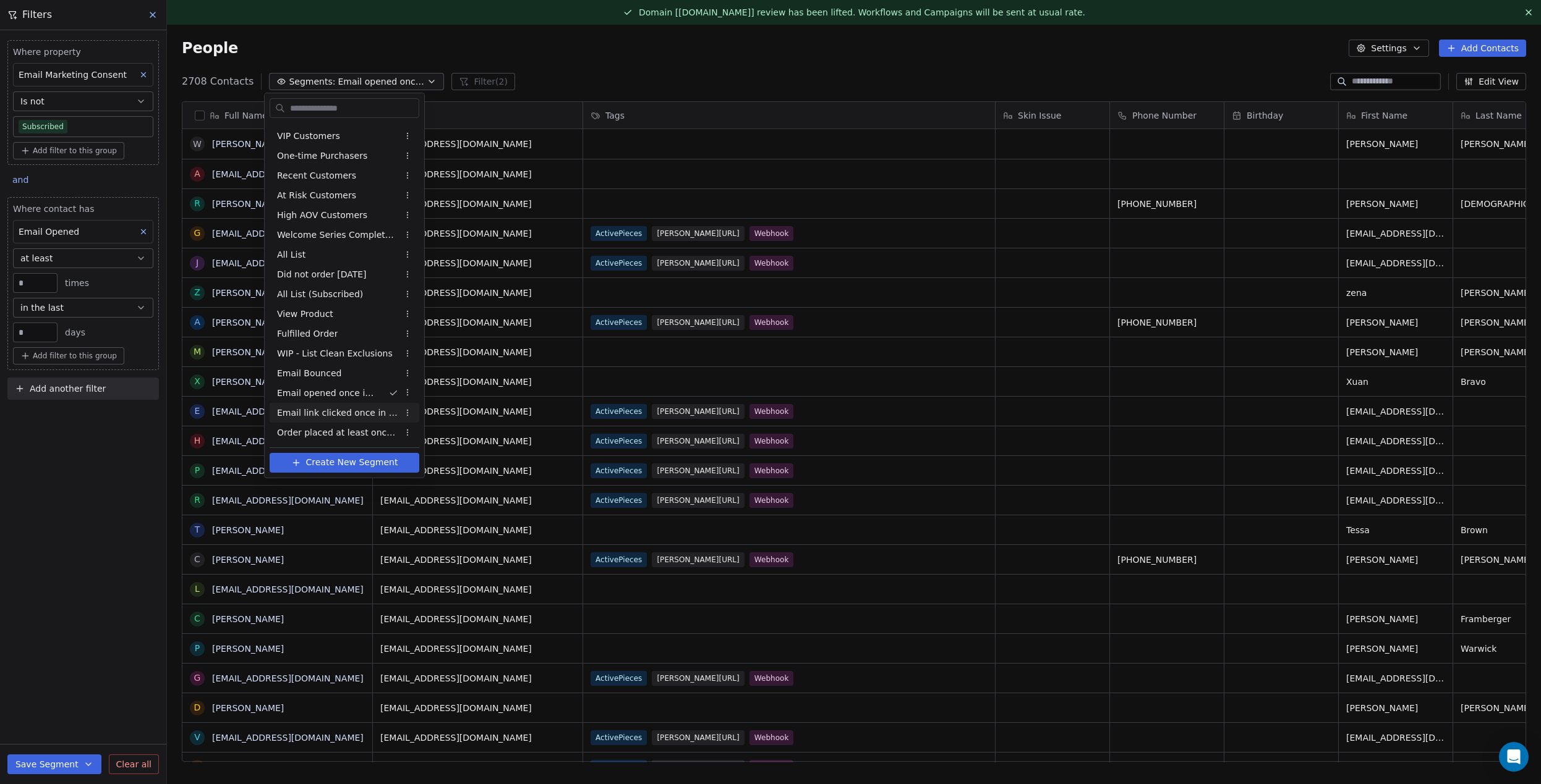
click at [359, 413] on span "Email link clicked once in the last 90 days (not subscribed)" at bounding box center [338, 413] width 121 height 13
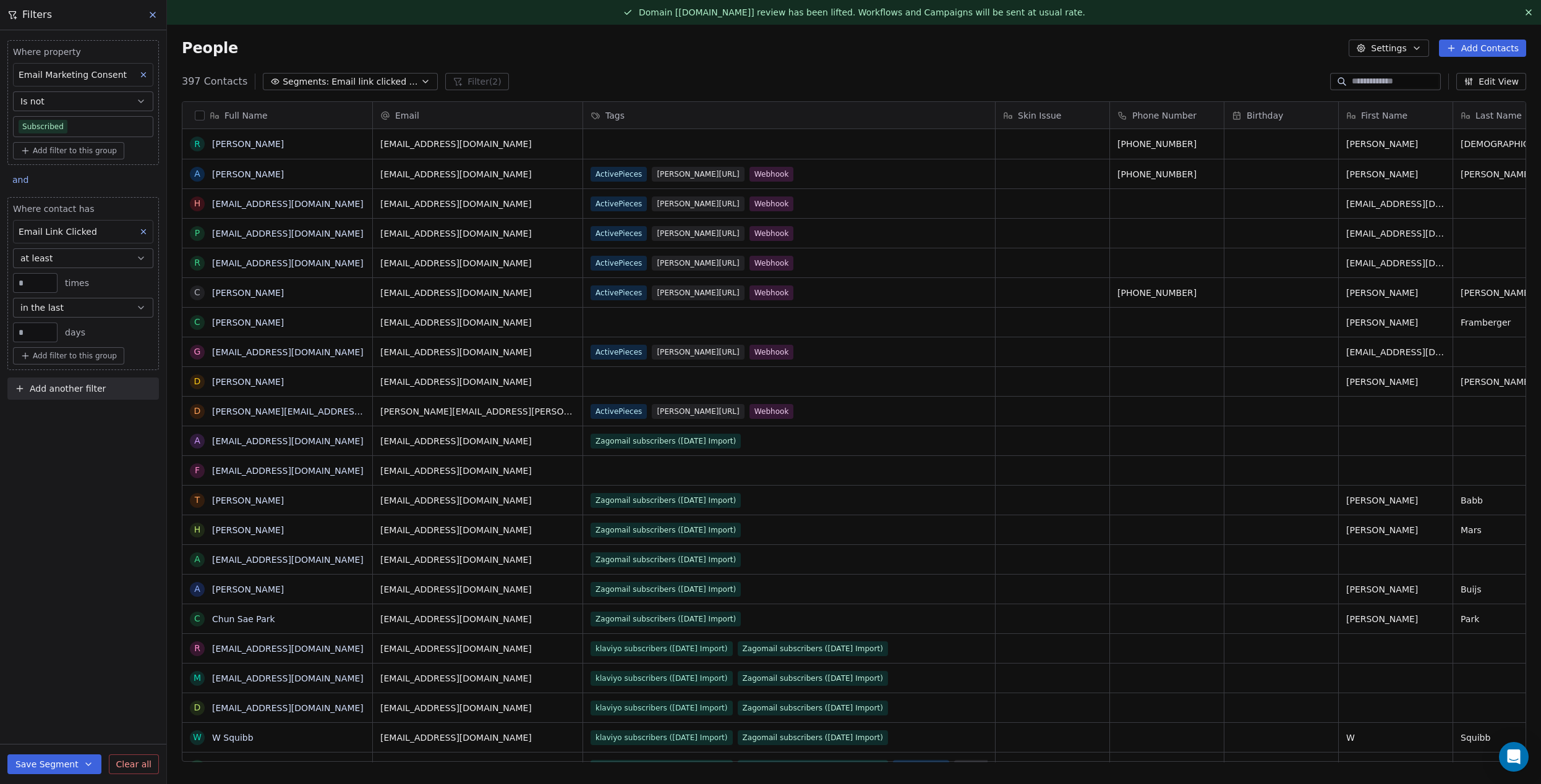
click at [365, 73] on button "Segments: Email link clicked once in the last 90 days (not subscribed)" at bounding box center [350, 81] width 175 height 17
click at [365, 73] on html "Mirifica Science Contacts People Marketing Workflows Campaigns Metrics & Events…" at bounding box center [770, 392] width 1541 height 784
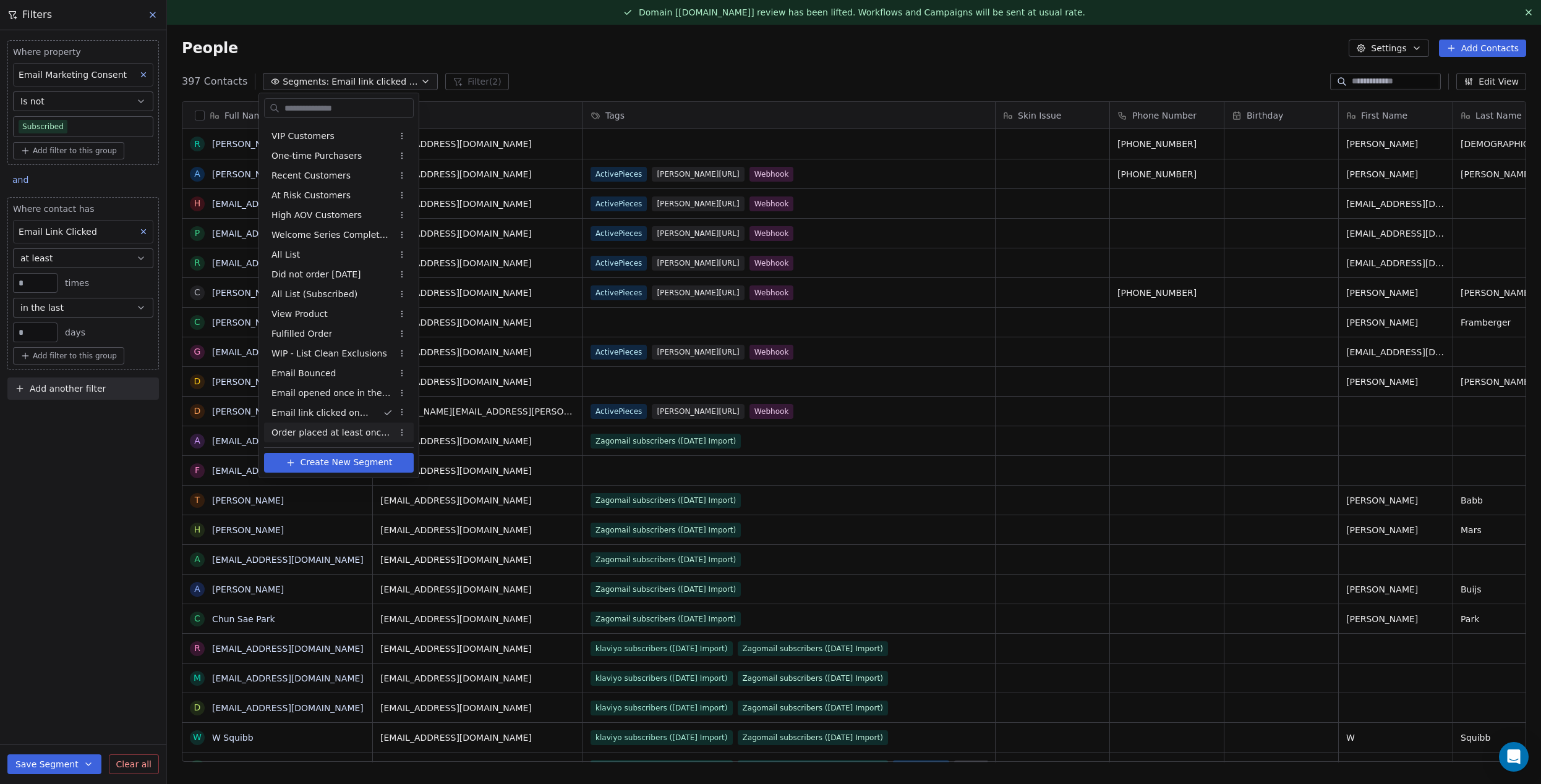
click at [335, 434] on span "Order placed at least once in the last 180 days (not subscribed)" at bounding box center [332, 433] width 121 height 13
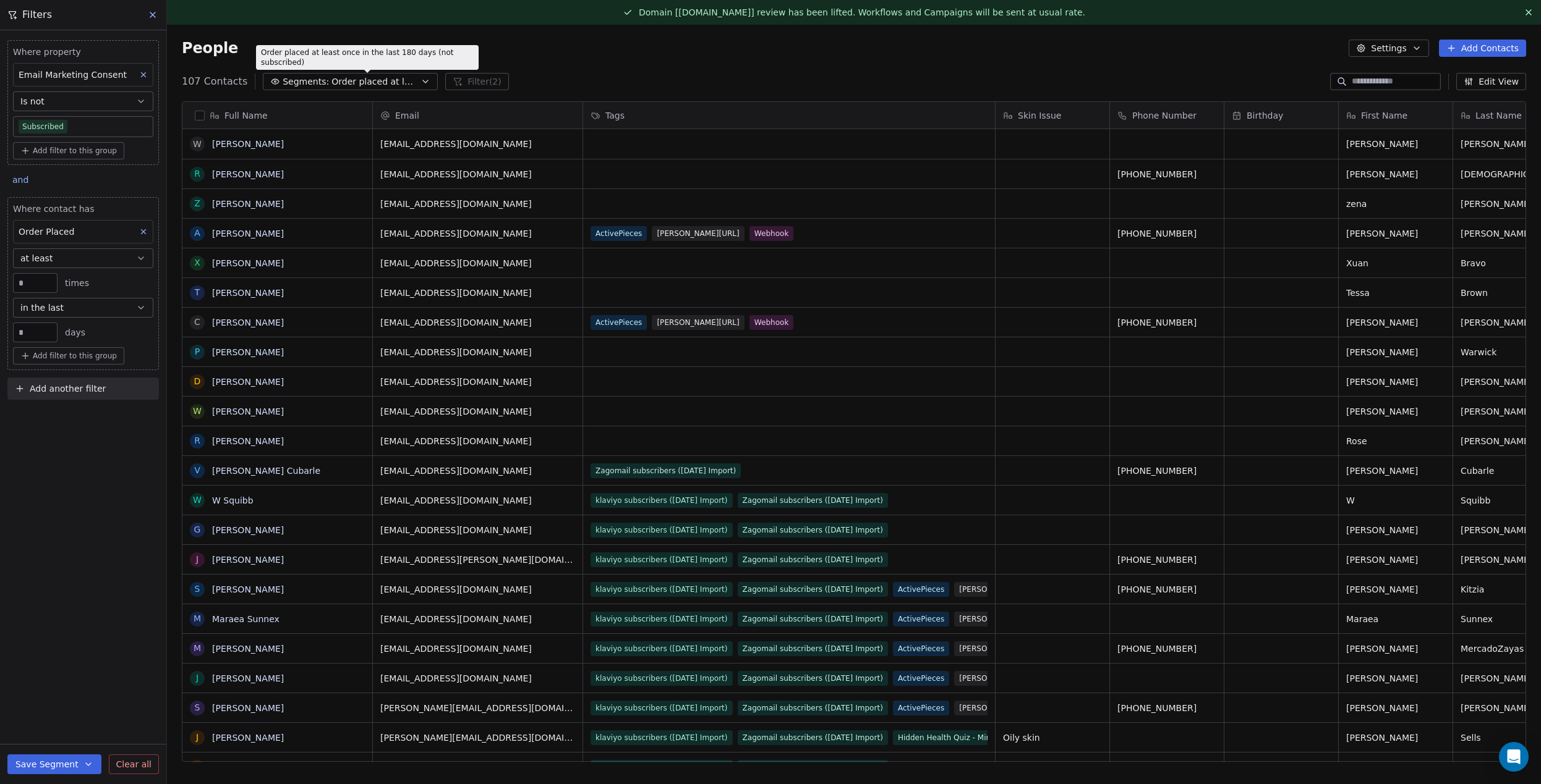
click at [353, 82] on span "Order placed at least once in the last 180 days (not subscribed)" at bounding box center [374, 81] width 86 height 13
click at [353, 82] on html "Mirifica Science Contacts People Marketing Workflows Campaigns Metrics & Events…" at bounding box center [770, 392] width 1541 height 784
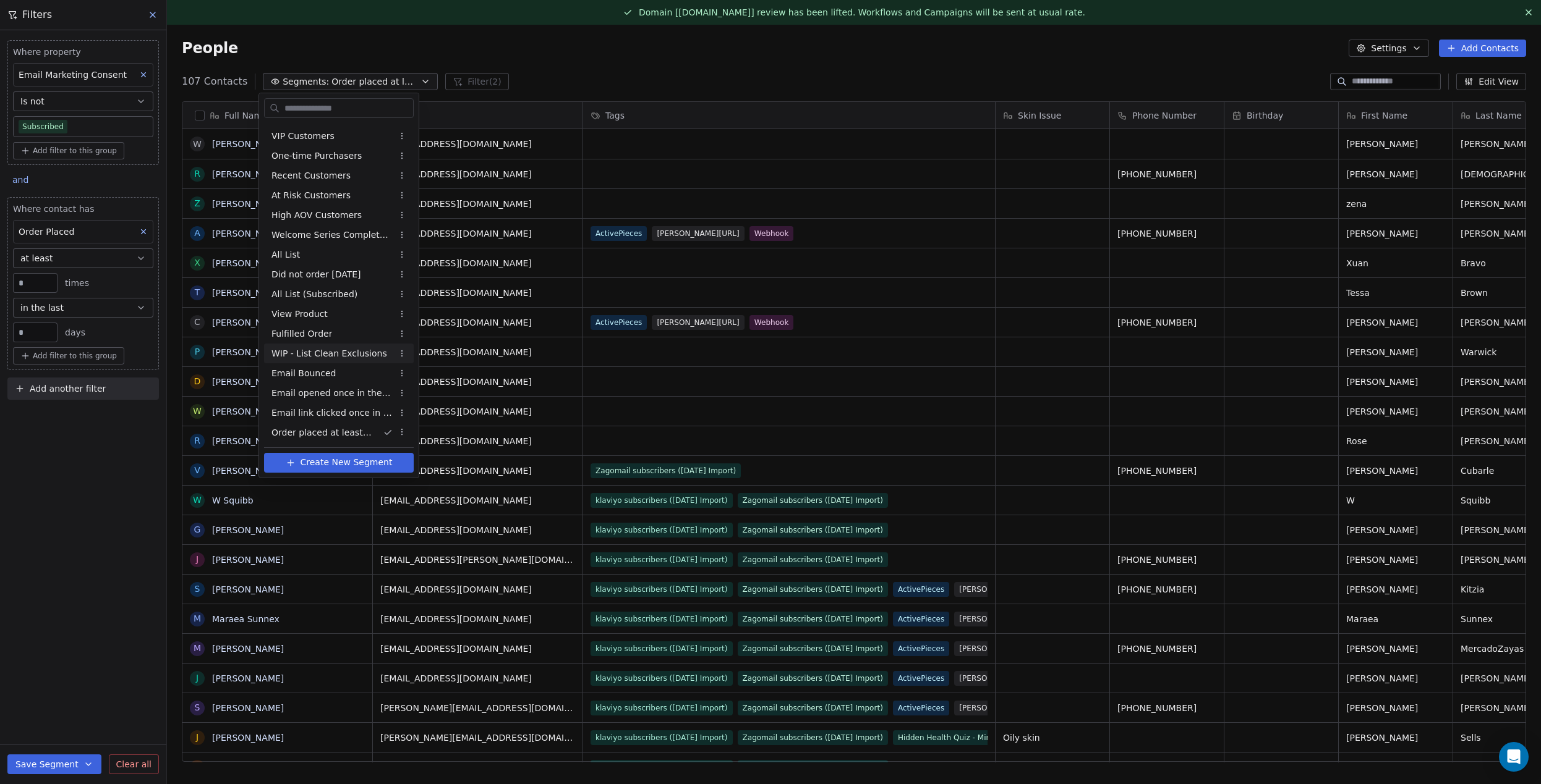
click at [328, 353] on span "WIP - List Clean Exclusions" at bounding box center [329, 353] width 116 height 13
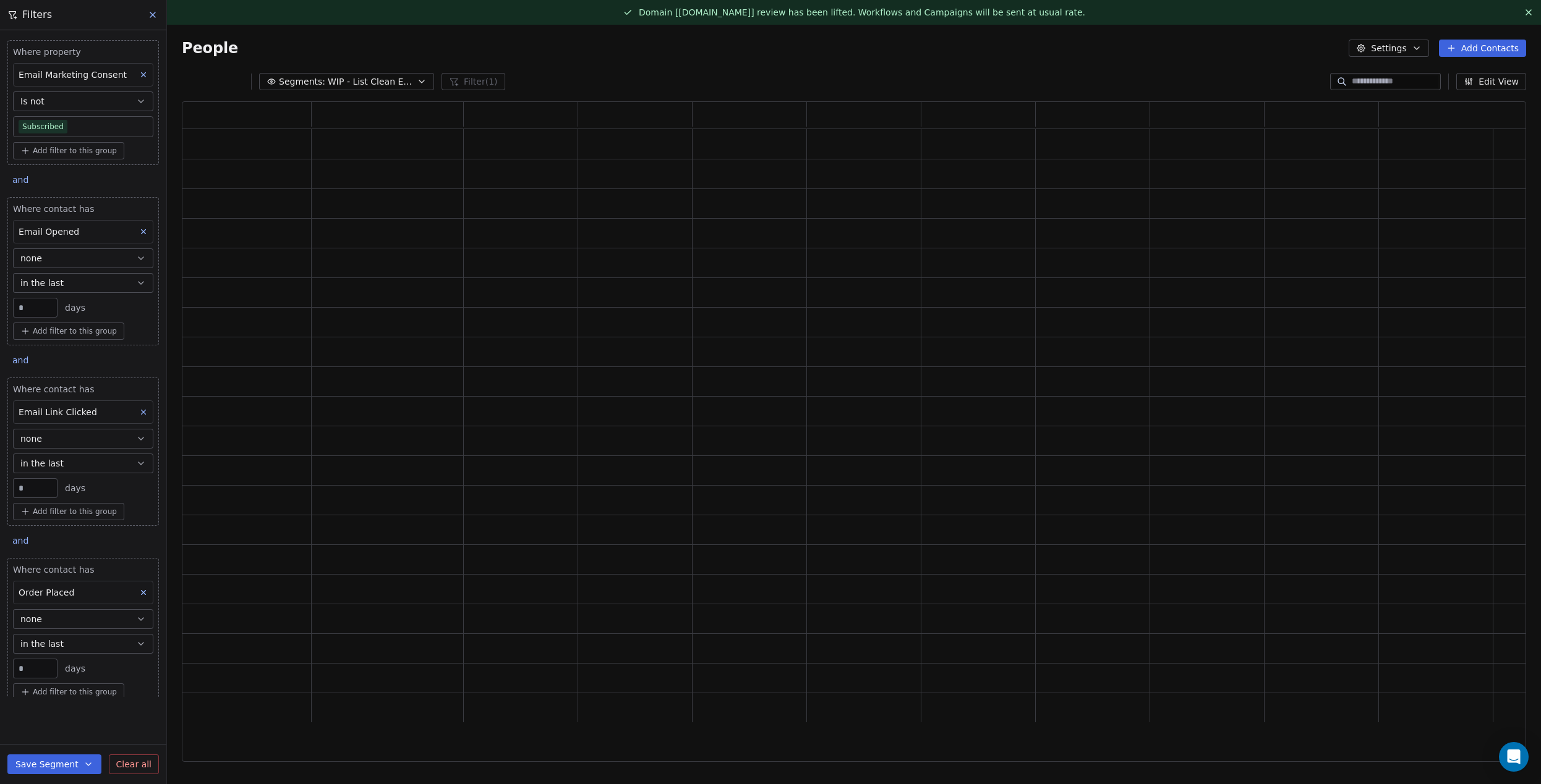
type input "**"
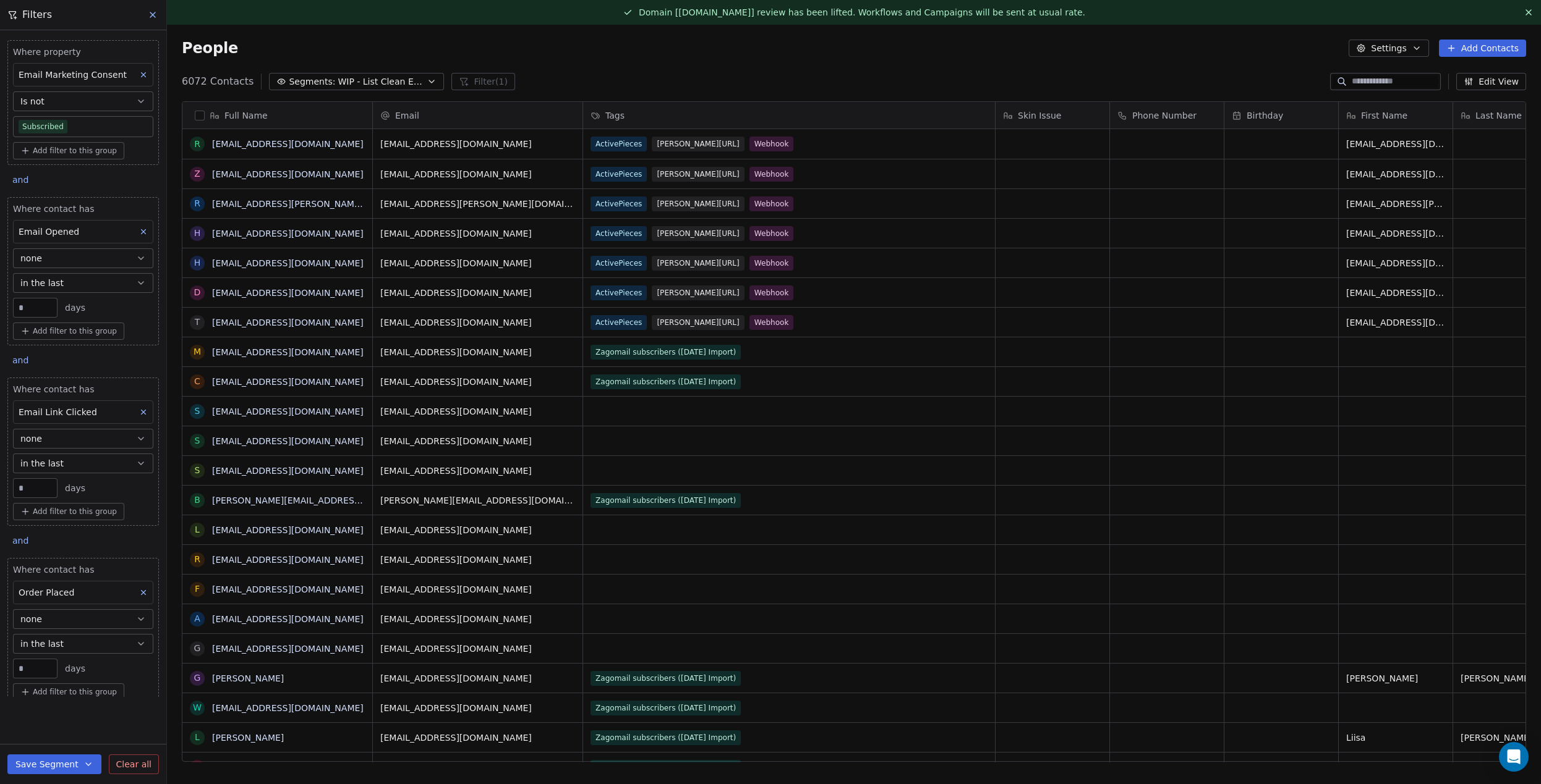
click at [157, 17] on icon at bounding box center [153, 15] width 10 height 10
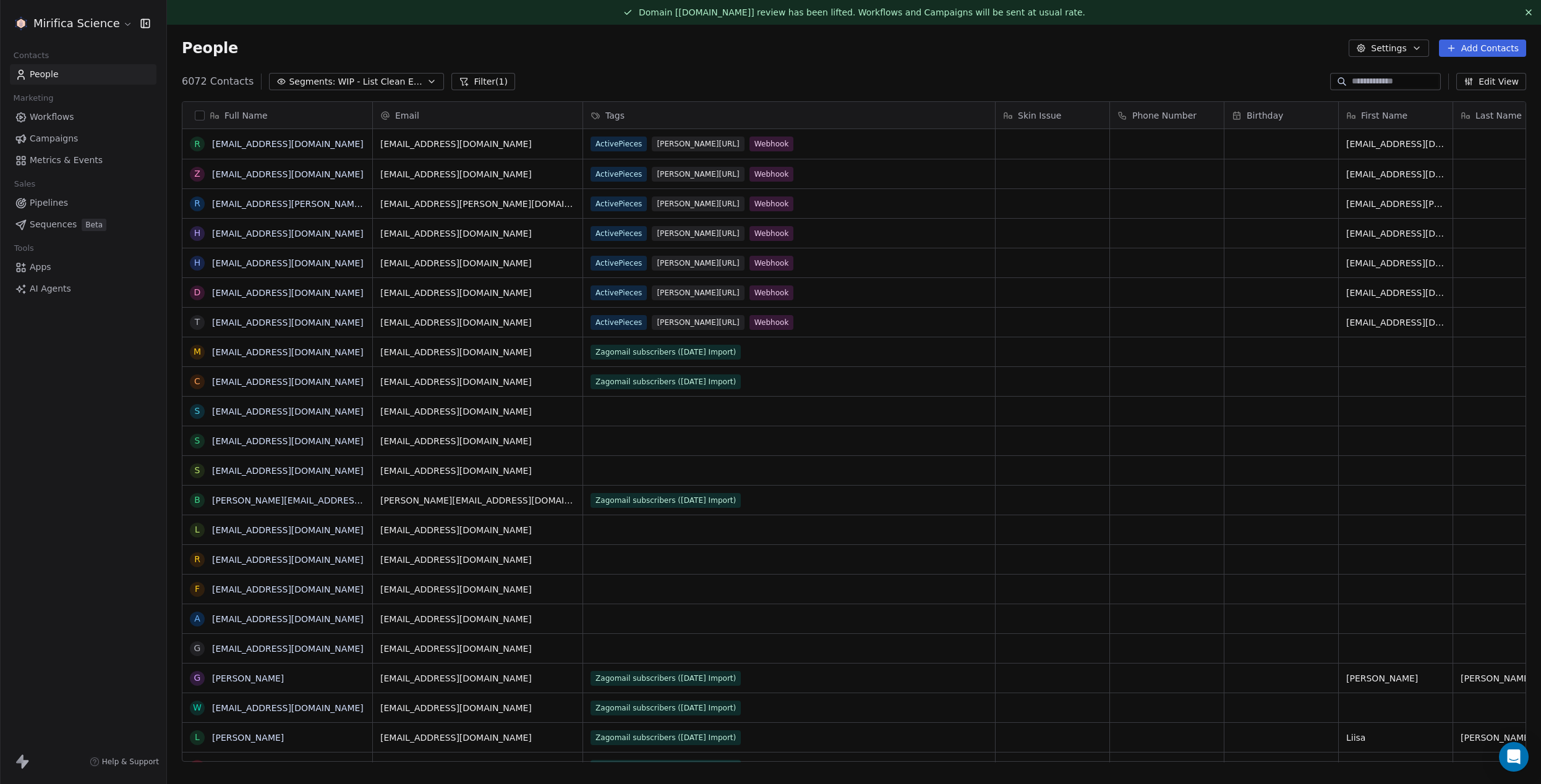
click at [58, 136] on span "Campaigns" at bounding box center [53, 139] width 49 height 13
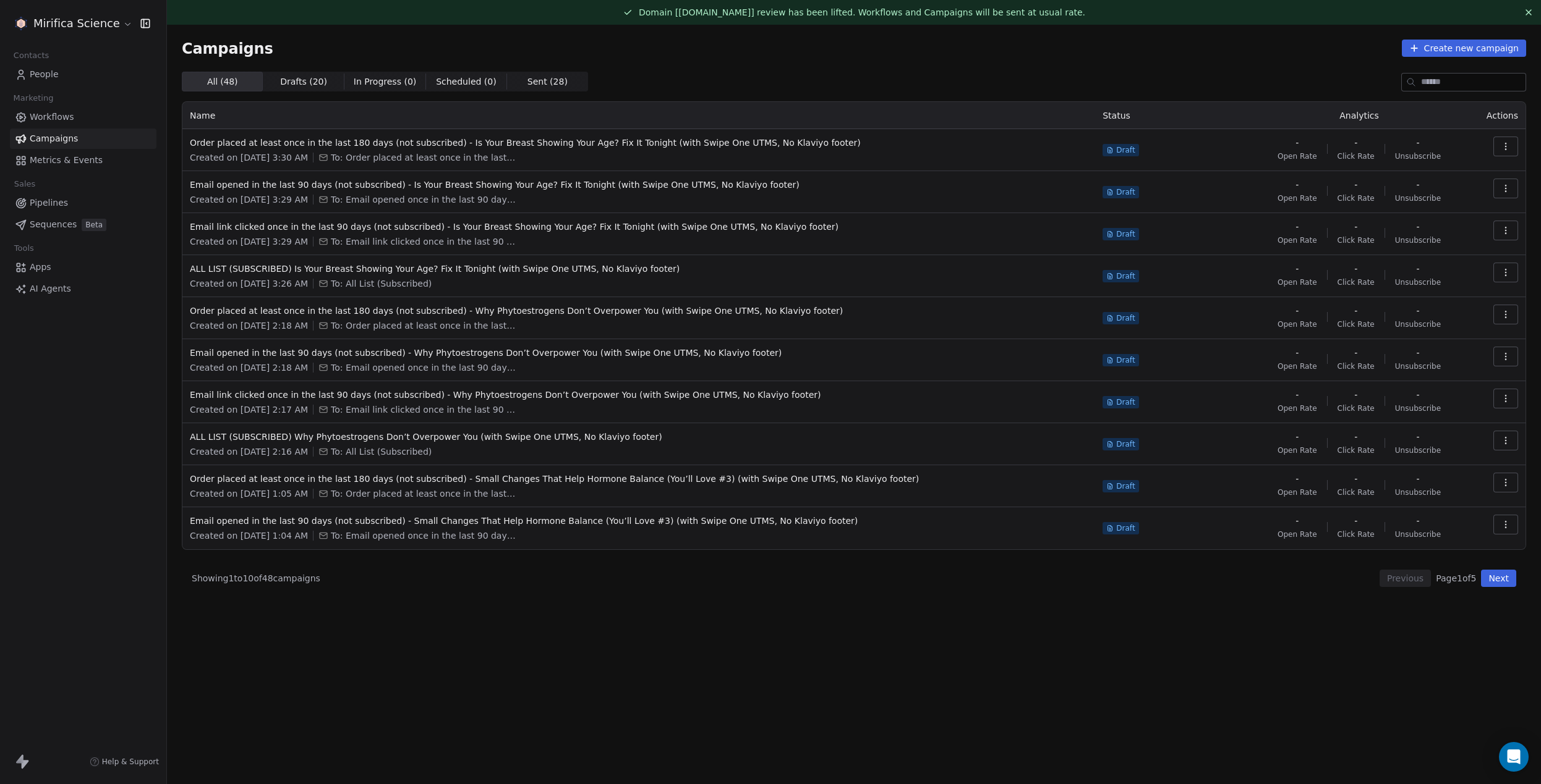
click at [52, 69] on span "People" at bounding box center [44, 74] width 29 height 13
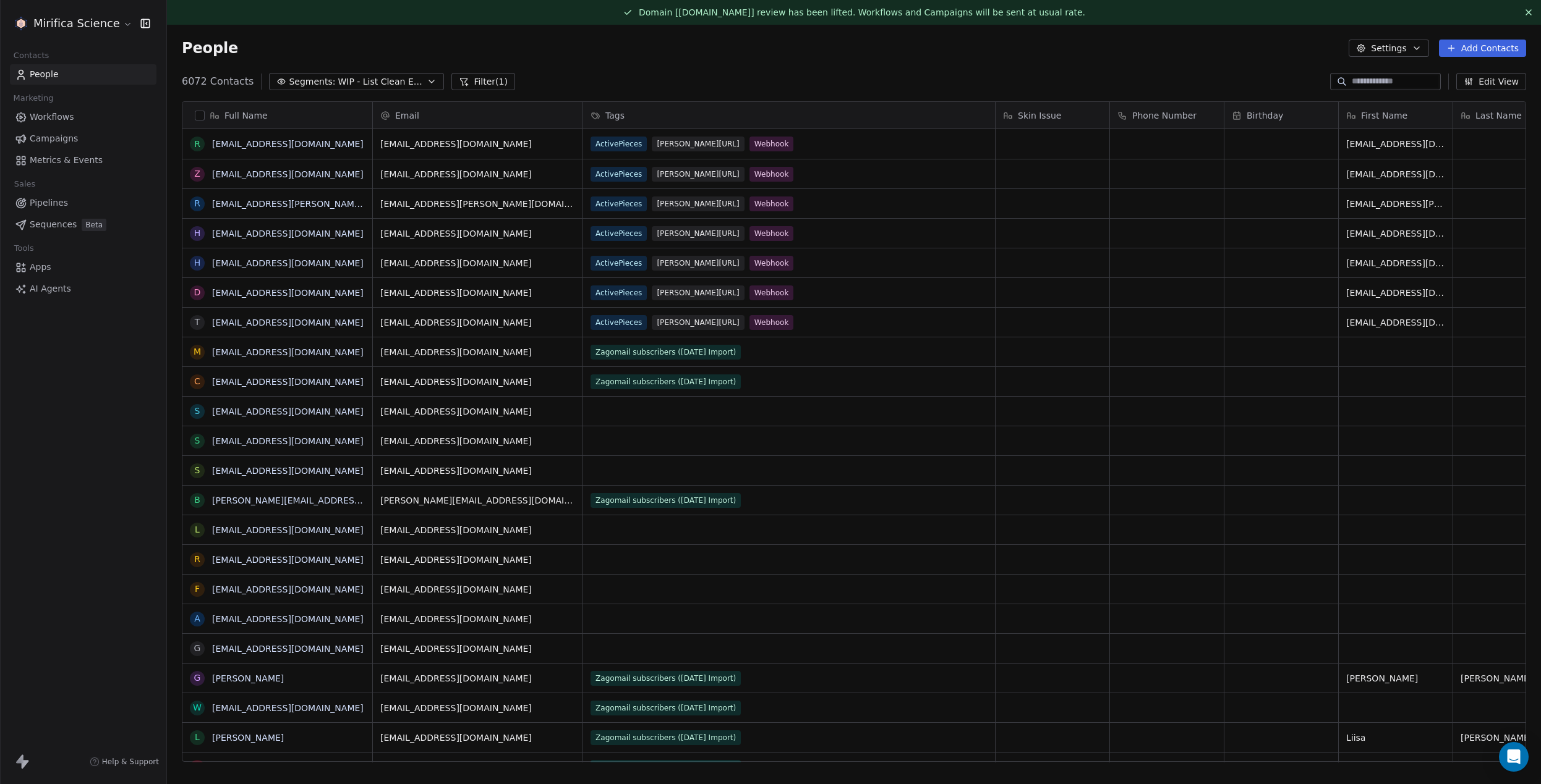
scroll to position [690, 1375]
click at [338, 83] on span "WIP - List Clean Exclusions" at bounding box center [380, 81] width 86 height 13
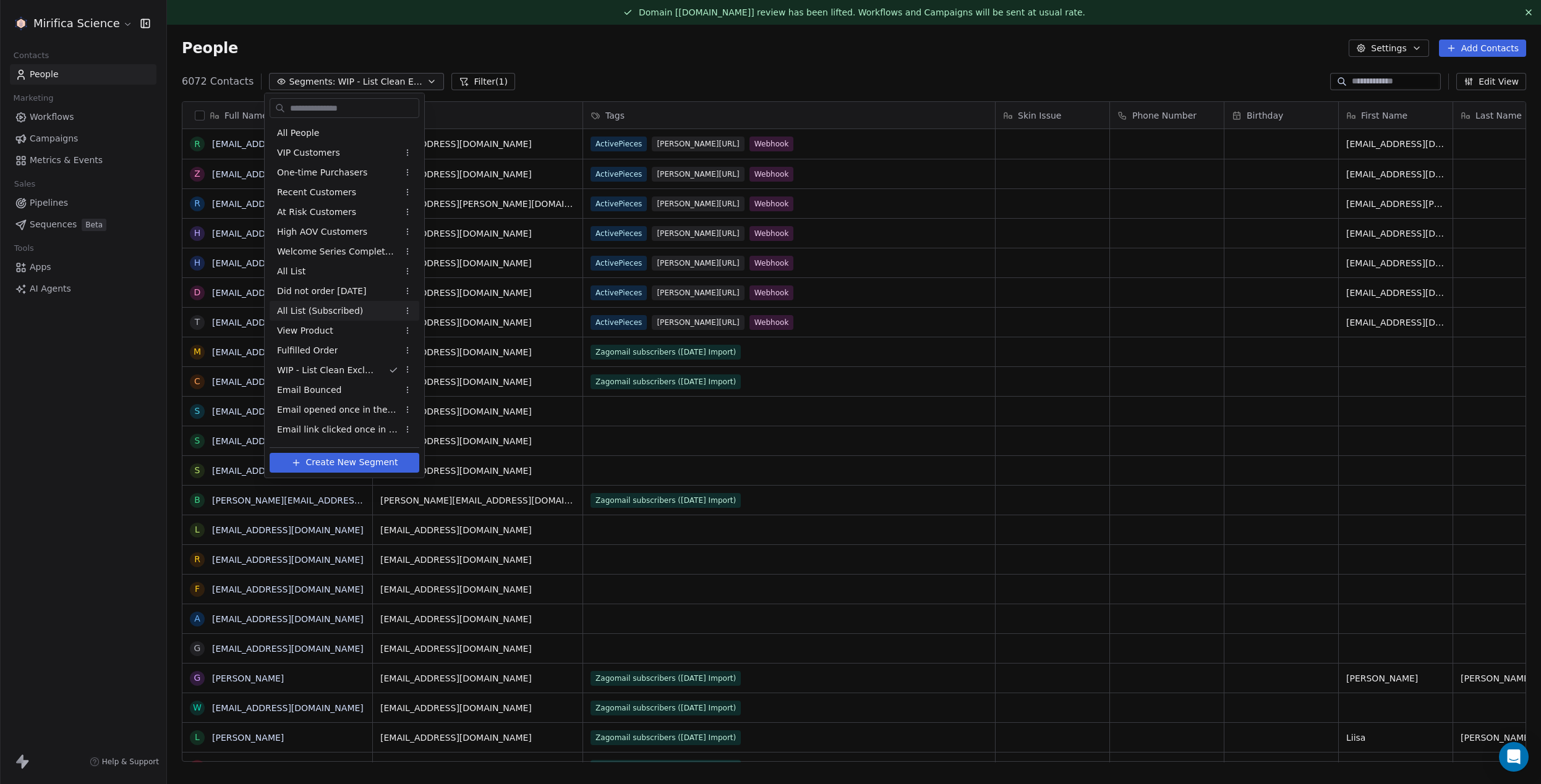
click at [334, 310] on span "All List (Subscribed)" at bounding box center [320, 311] width 86 height 13
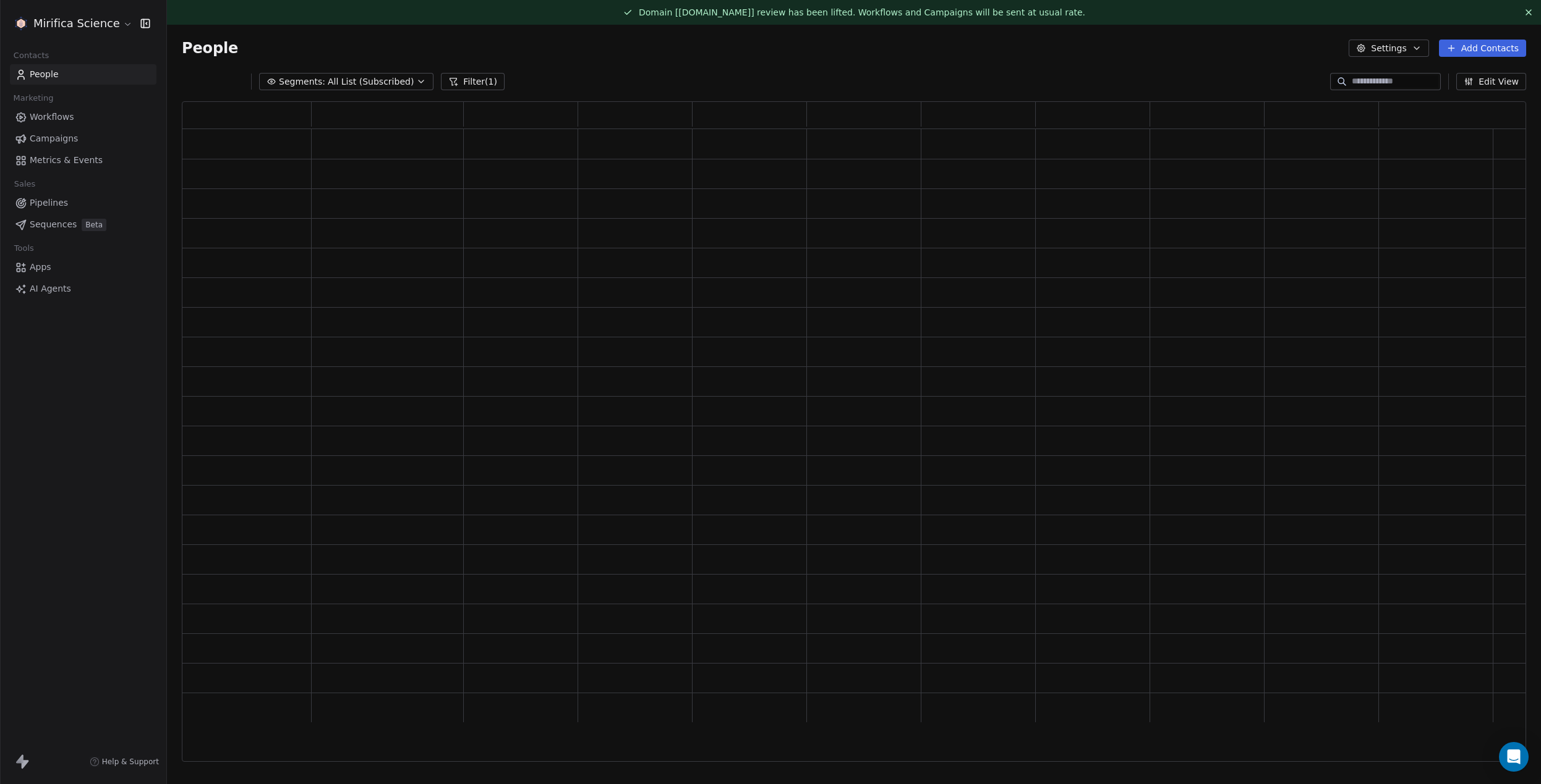
scroll to position [660, 1345]
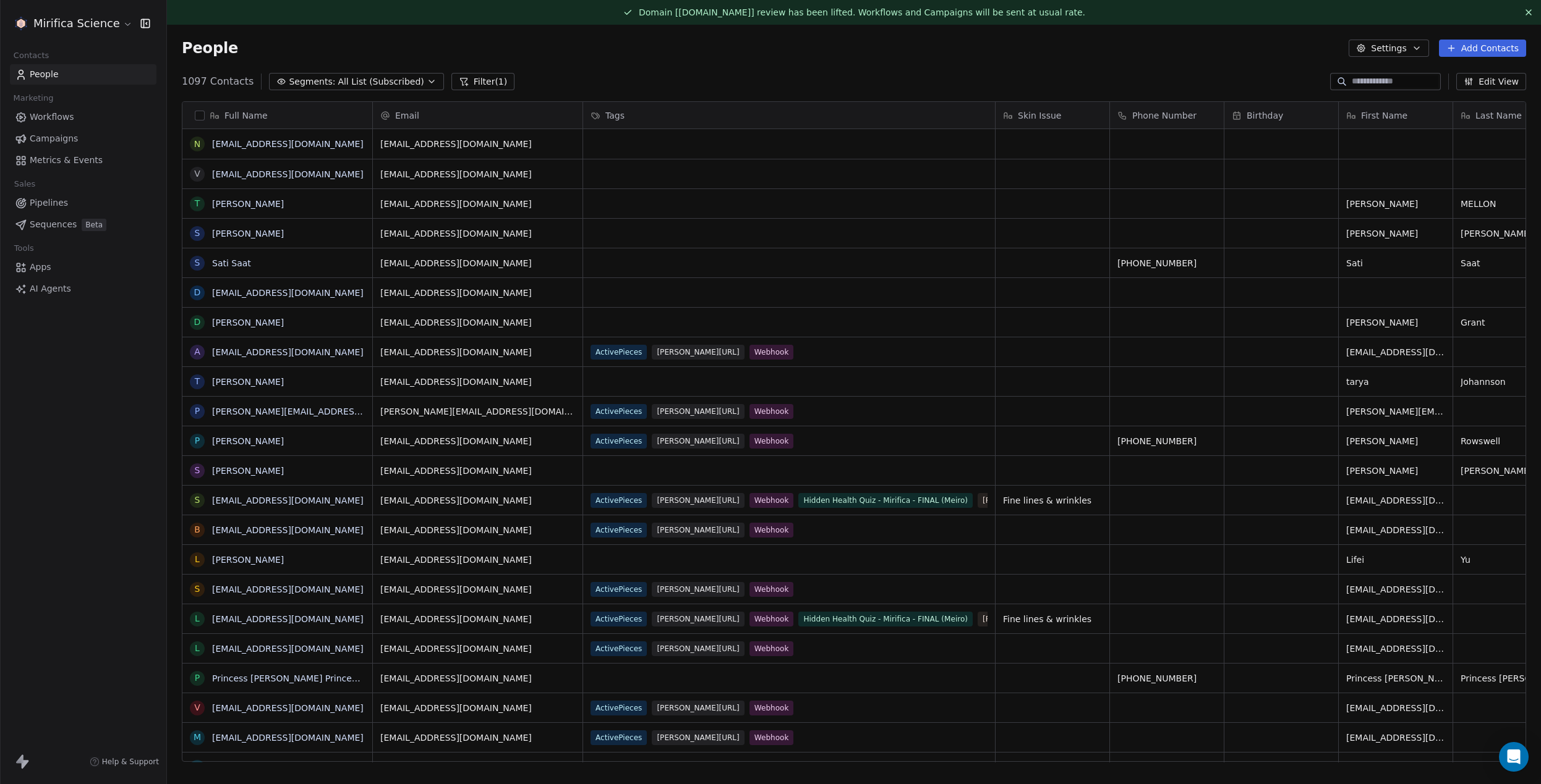
click at [602, 68] on div "People Settings Add Contacts" at bounding box center [855, 48] width 1375 height 47
click at [327, 82] on span "Segments:" at bounding box center [312, 81] width 47 height 13
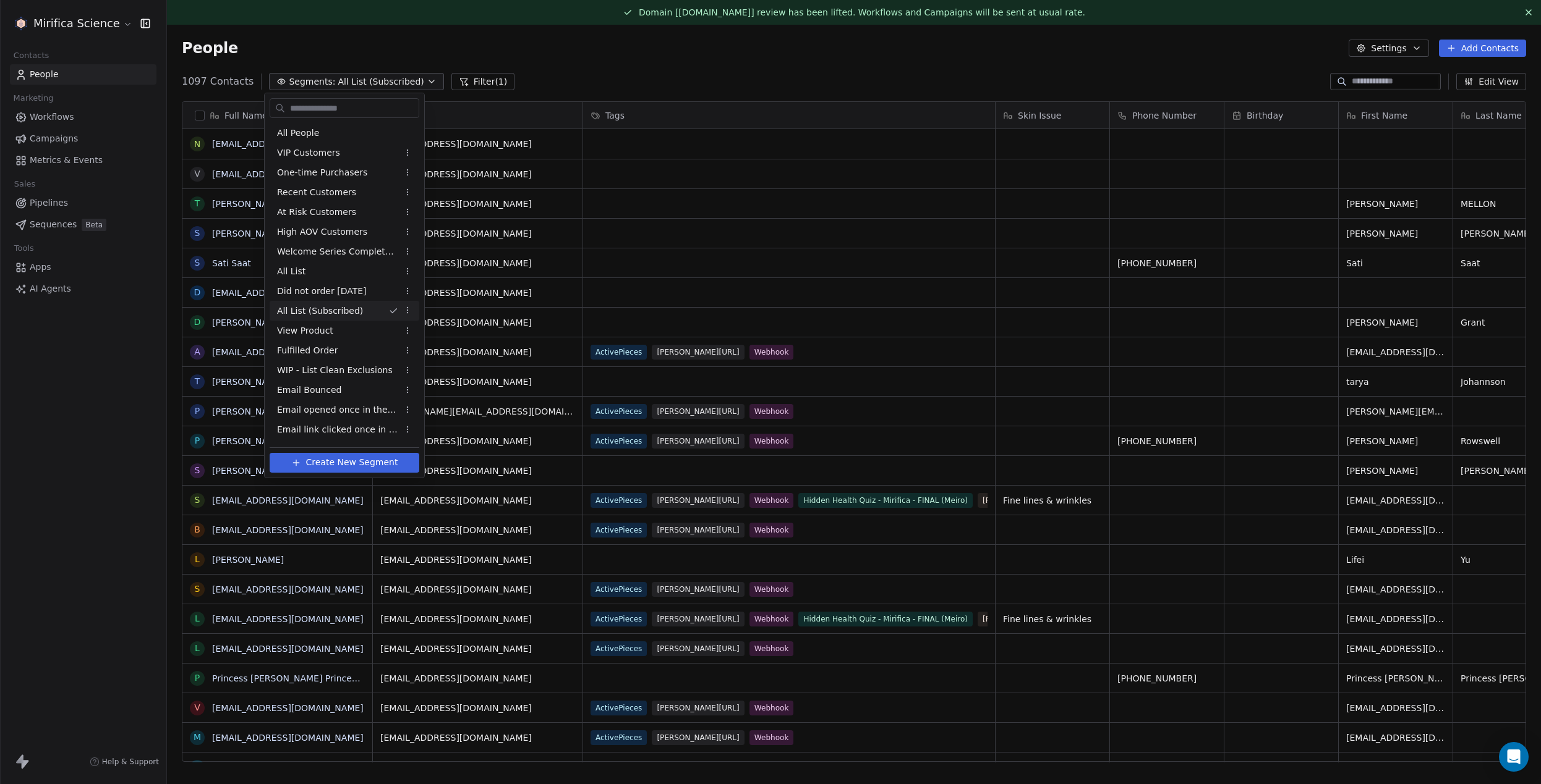
scroll to position [690, 1375]
click at [299, 128] on span "All People" at bounding box center [298, 133] width 42 height 13
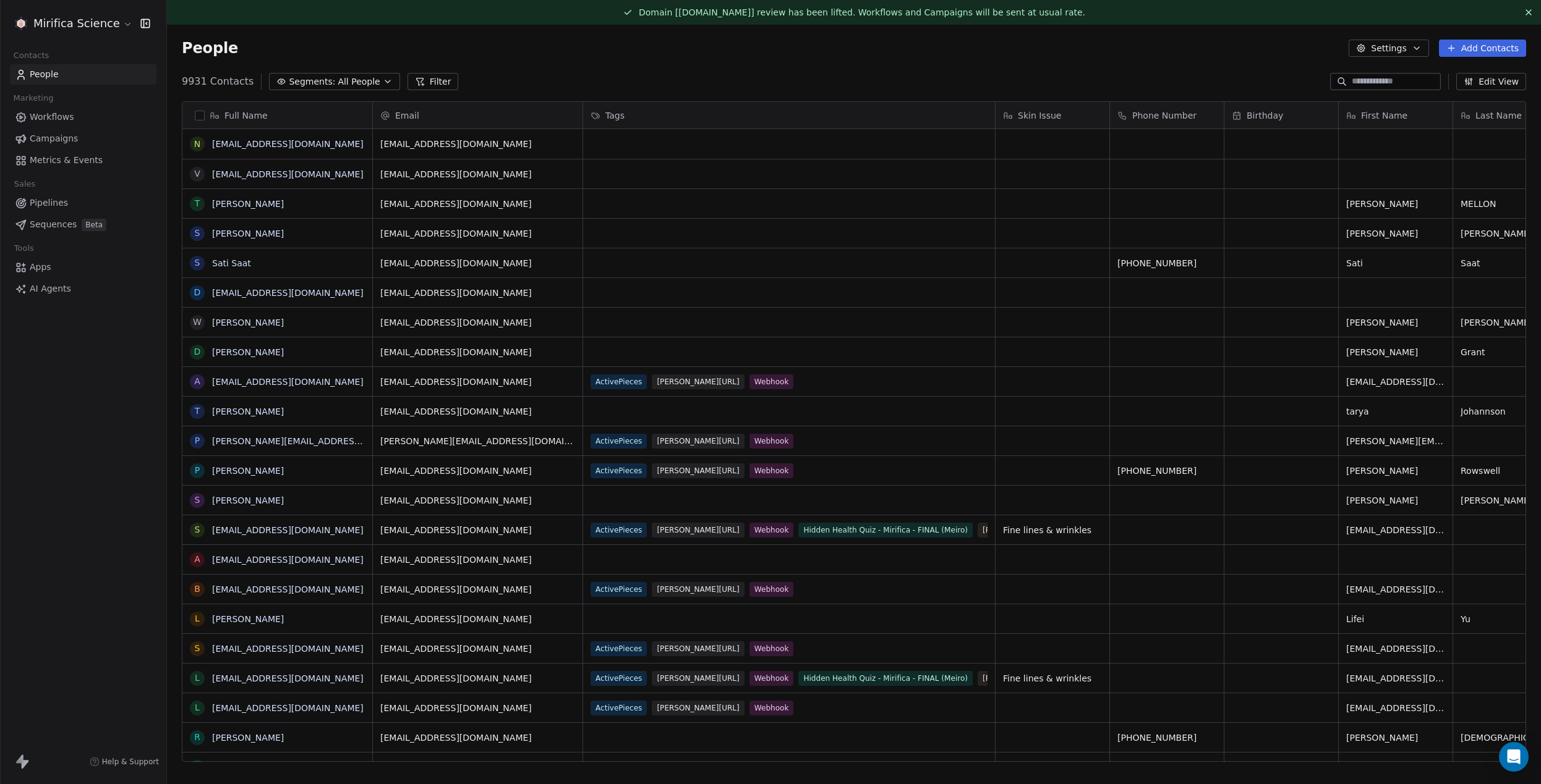
drag, startPoint x: 588, startPoint y: 85, endPoint x: 546, endPoint y: 85, distance: 42.0
click at [581, 85] on div "9931 Contacts Segments: All People Filter Edit View" at bounding box center [855, 81] width 1375 height 20
click at [338, 86] on span "All People" at bounding box center [359, 81] width 42 height 13
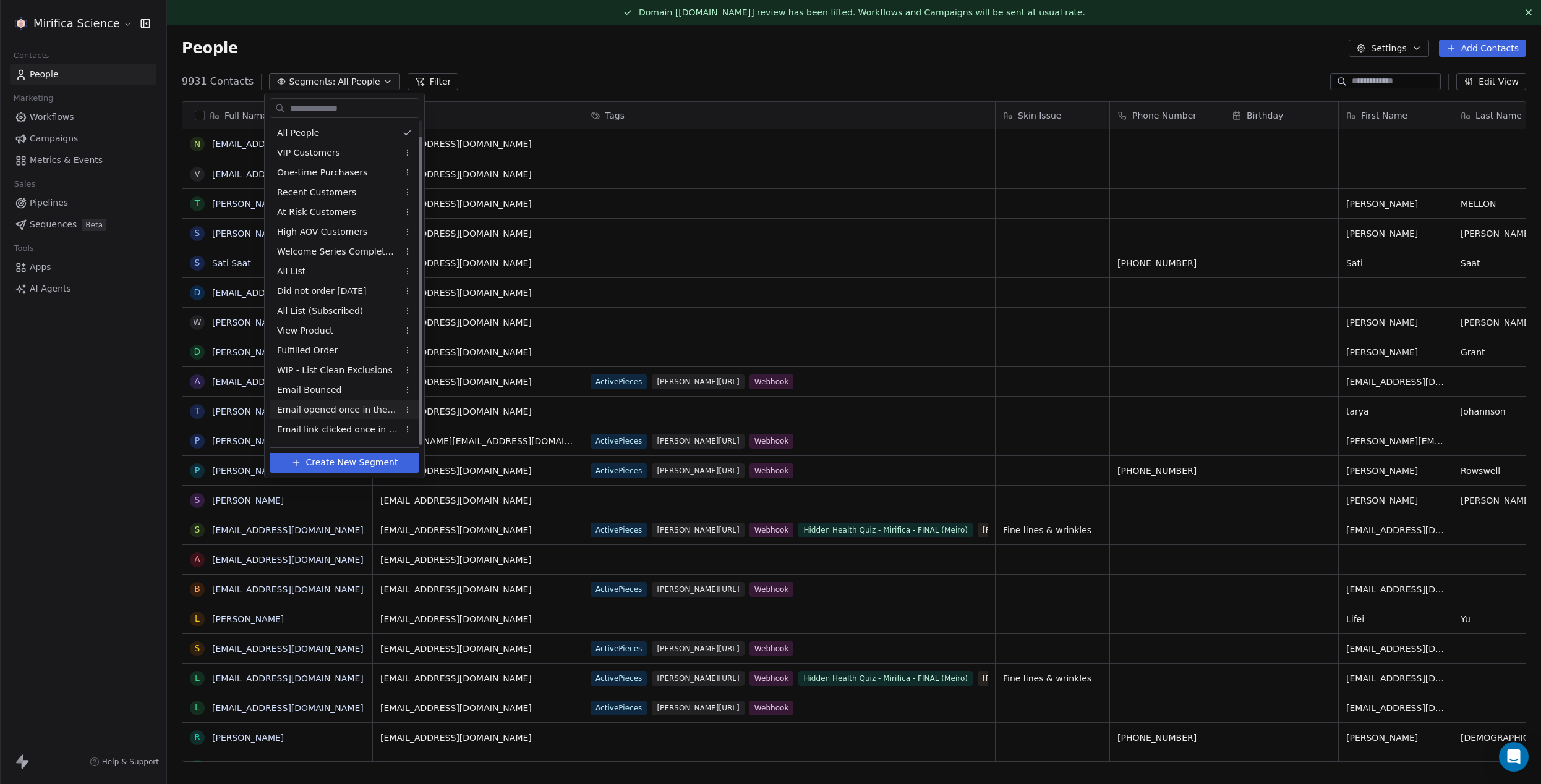
scroll to position [17, 0]
click at [344, 398] on span "Email opened once in the last 90 days (not subscribed)" at bounding box center [338, 393] width 121 height 13
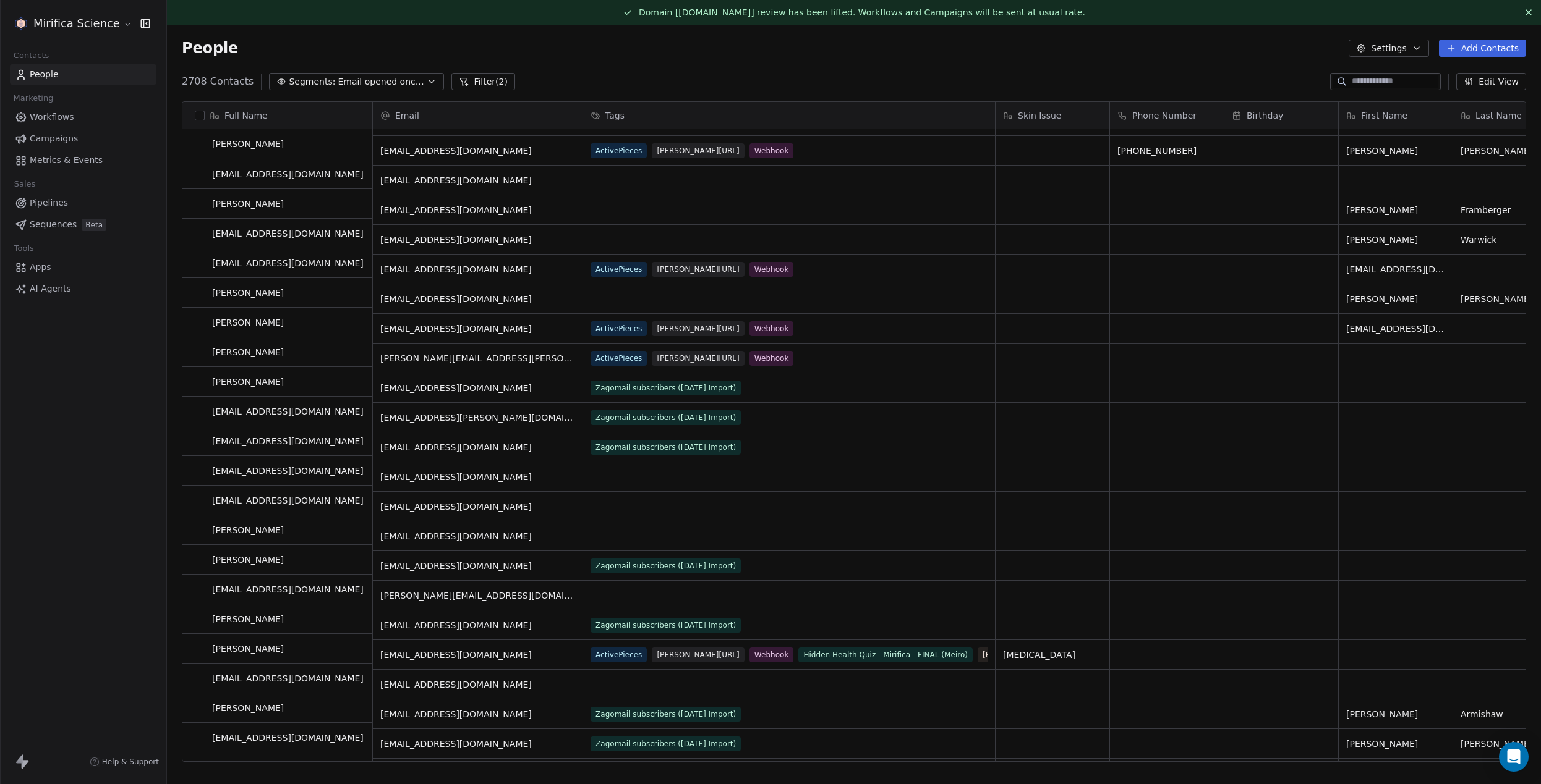
scroll to position [409, 0]
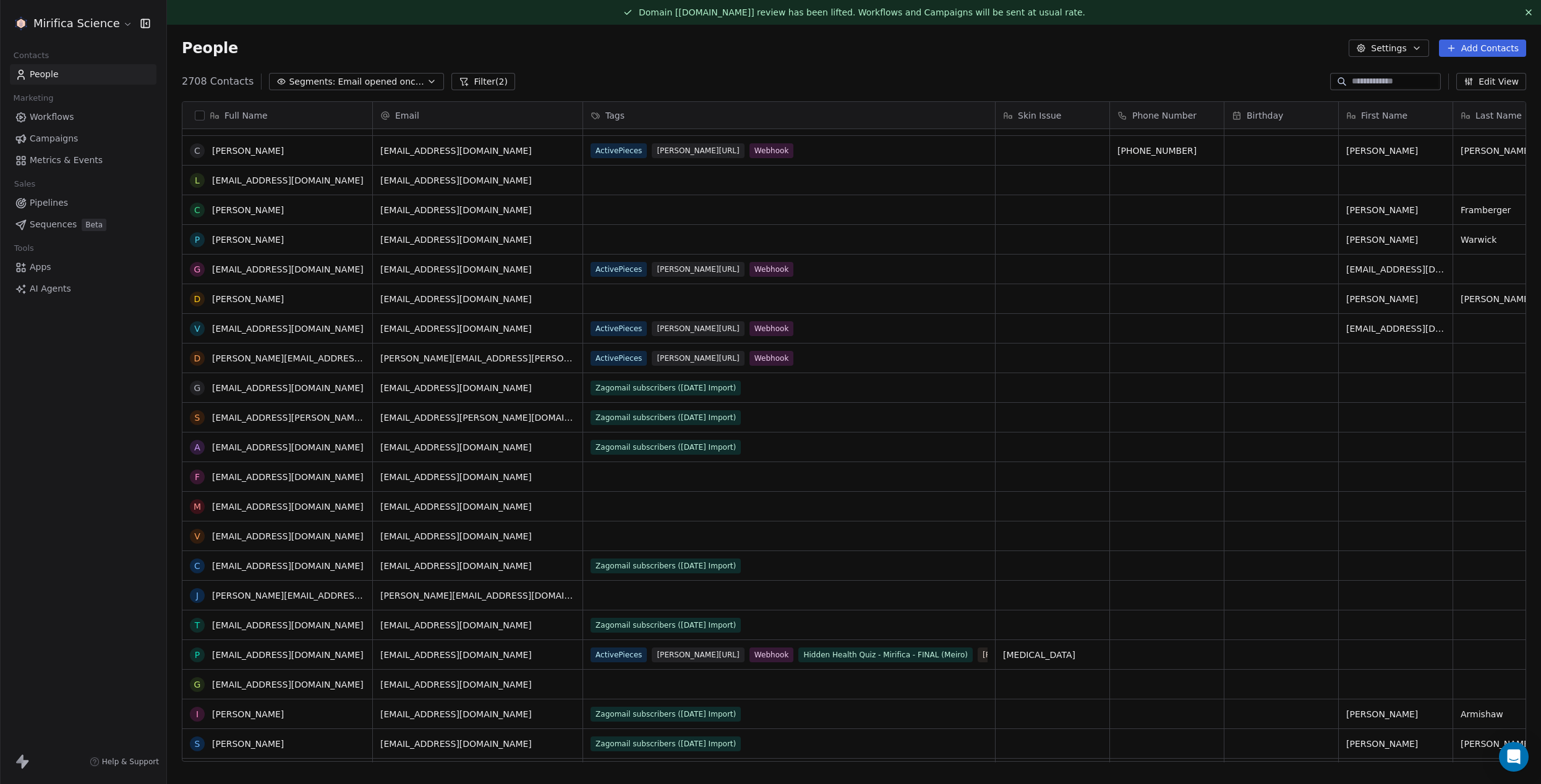
click at [407, 79] on span "Email opened once in the last 90 days (not subscribed)" at bounding box center [380, 81] width 86 height 13
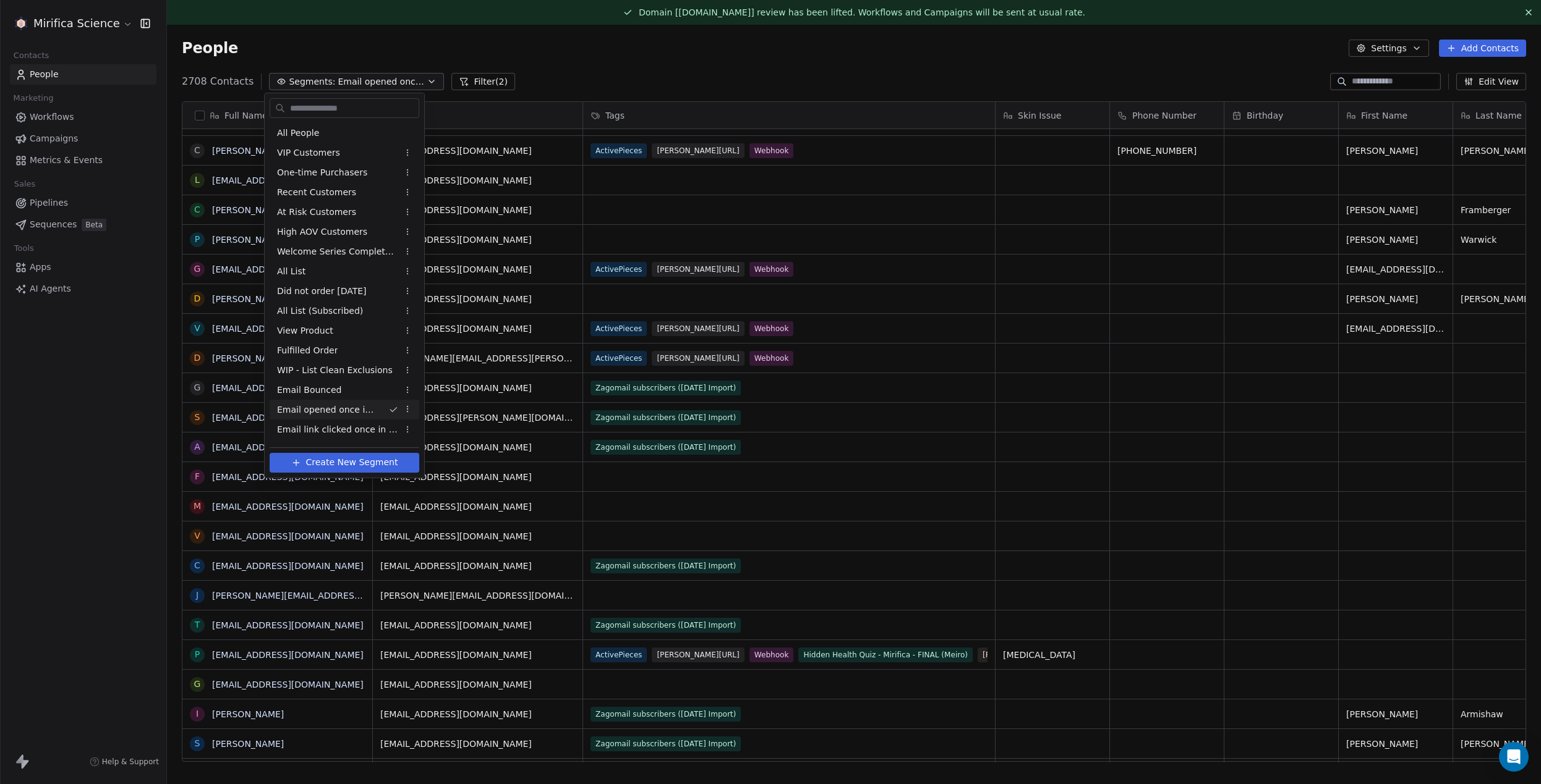
drag, startPoint x: 563, startPoint y: 68, endPoint x: 473, endPoint y: 75, distance: 90.3
click at [561, 68] on html "Mirifica Science Contacts People Marketing Workflows Campaigns Metrics & Events…" at bounding box center [770, 392] width 1541 height 784
click at [458, 75] on button "Filter (2)" at bounding box center [483, 81] width 63 height 17
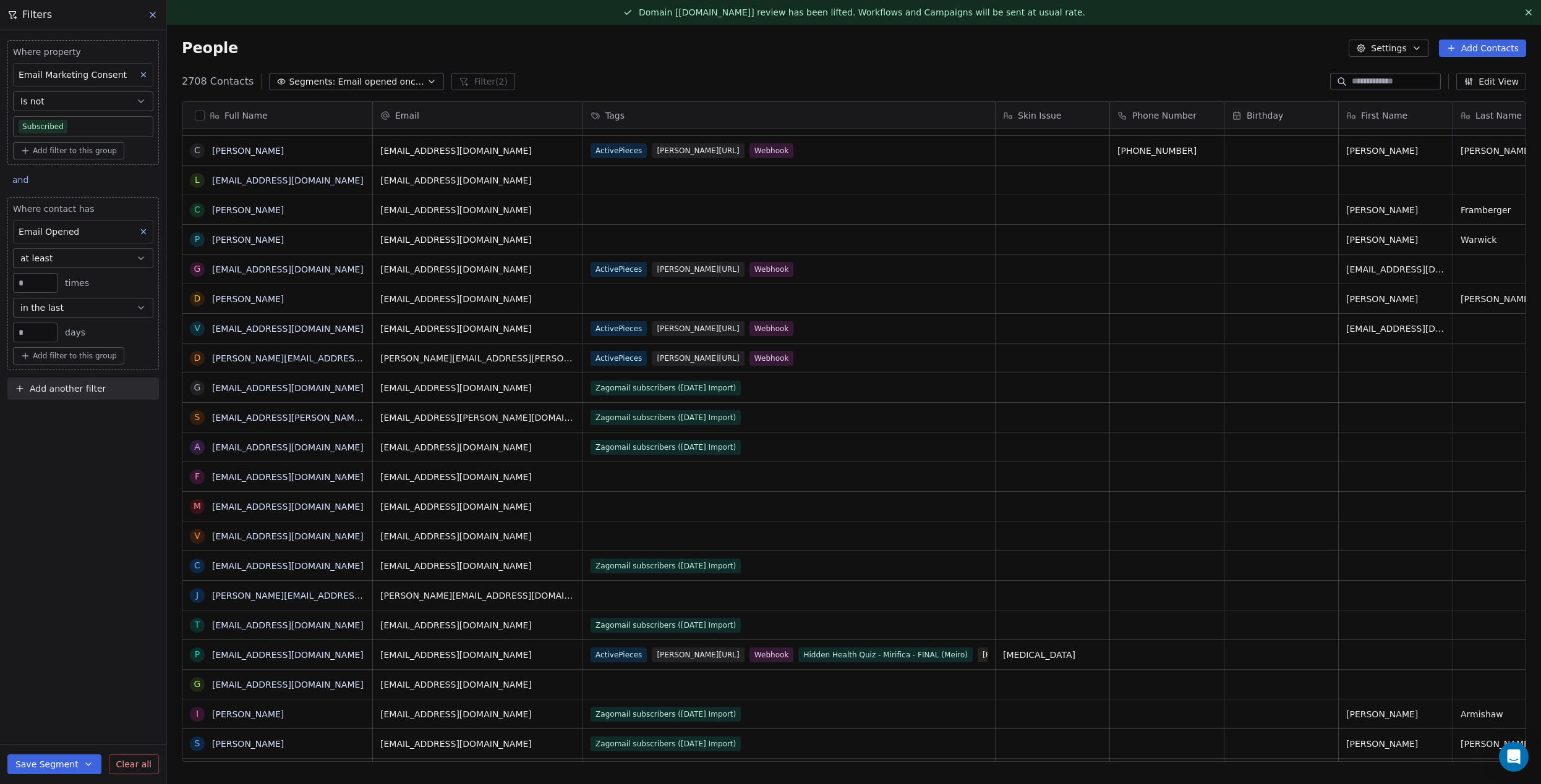
click at [152, 14] on icon at bounding box center [153, 14] width 5 height 5
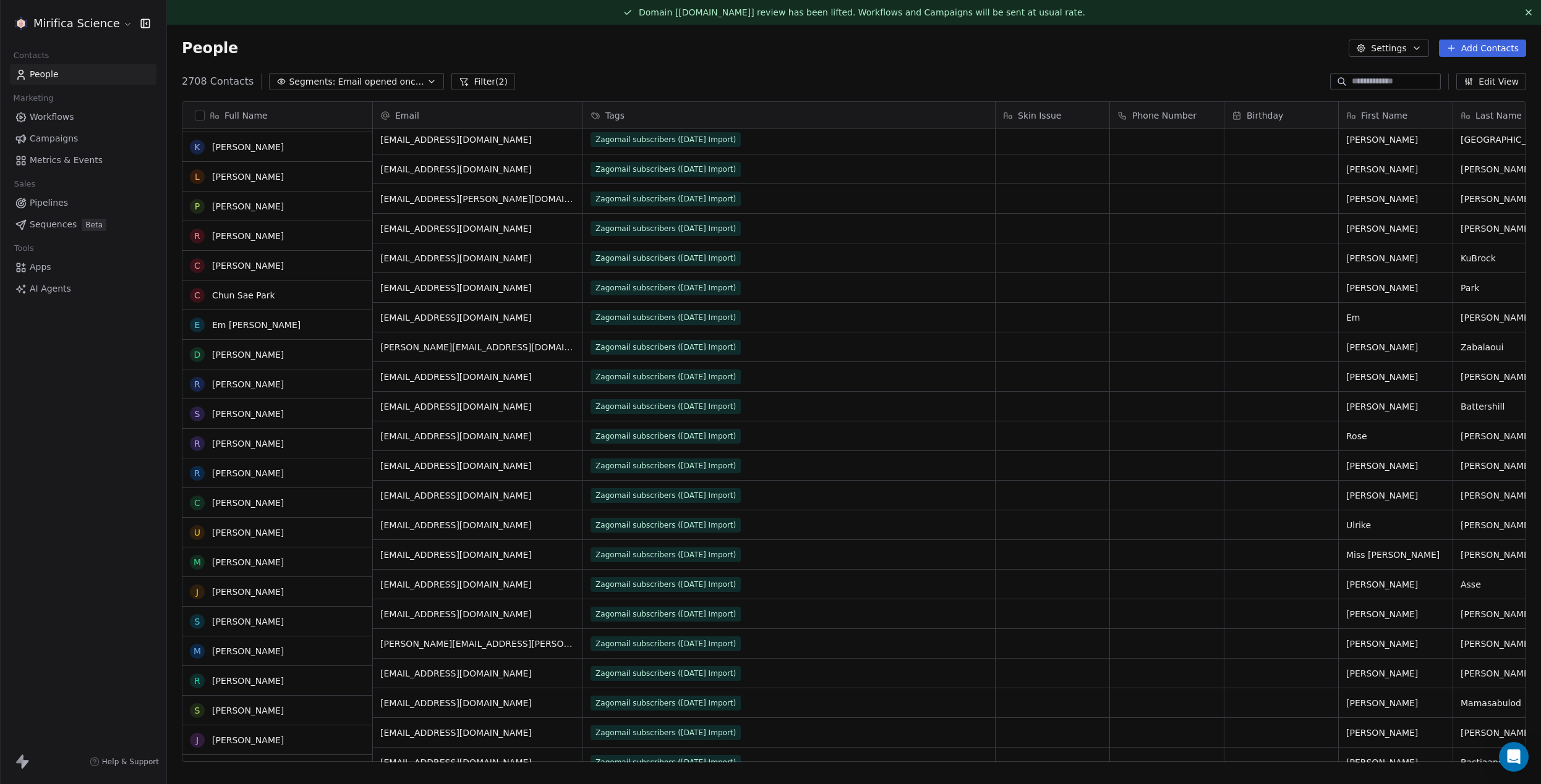
scroll to position [1243, 0]
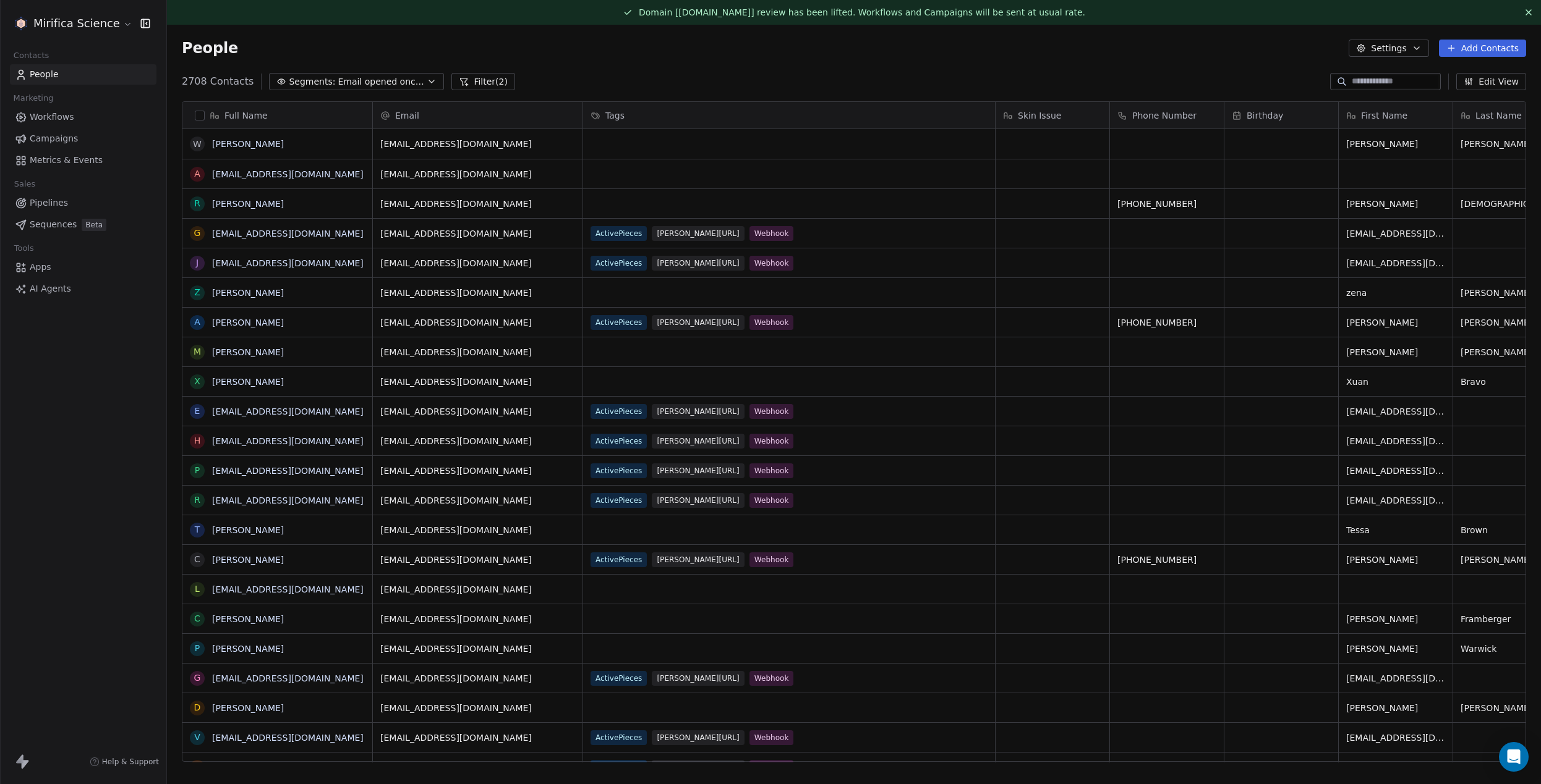
click at [344, 73] on button "Segments: Email opened once in the last 90 days (not subscribed)" at bounding box center [357, 81] width 175 height 17
click at [344, 73] on html "Mirifica Science Contacts People Marketing Workflows Campaigns Metrics & Events…" at bounding box center [770, 392] width 1541 height 784
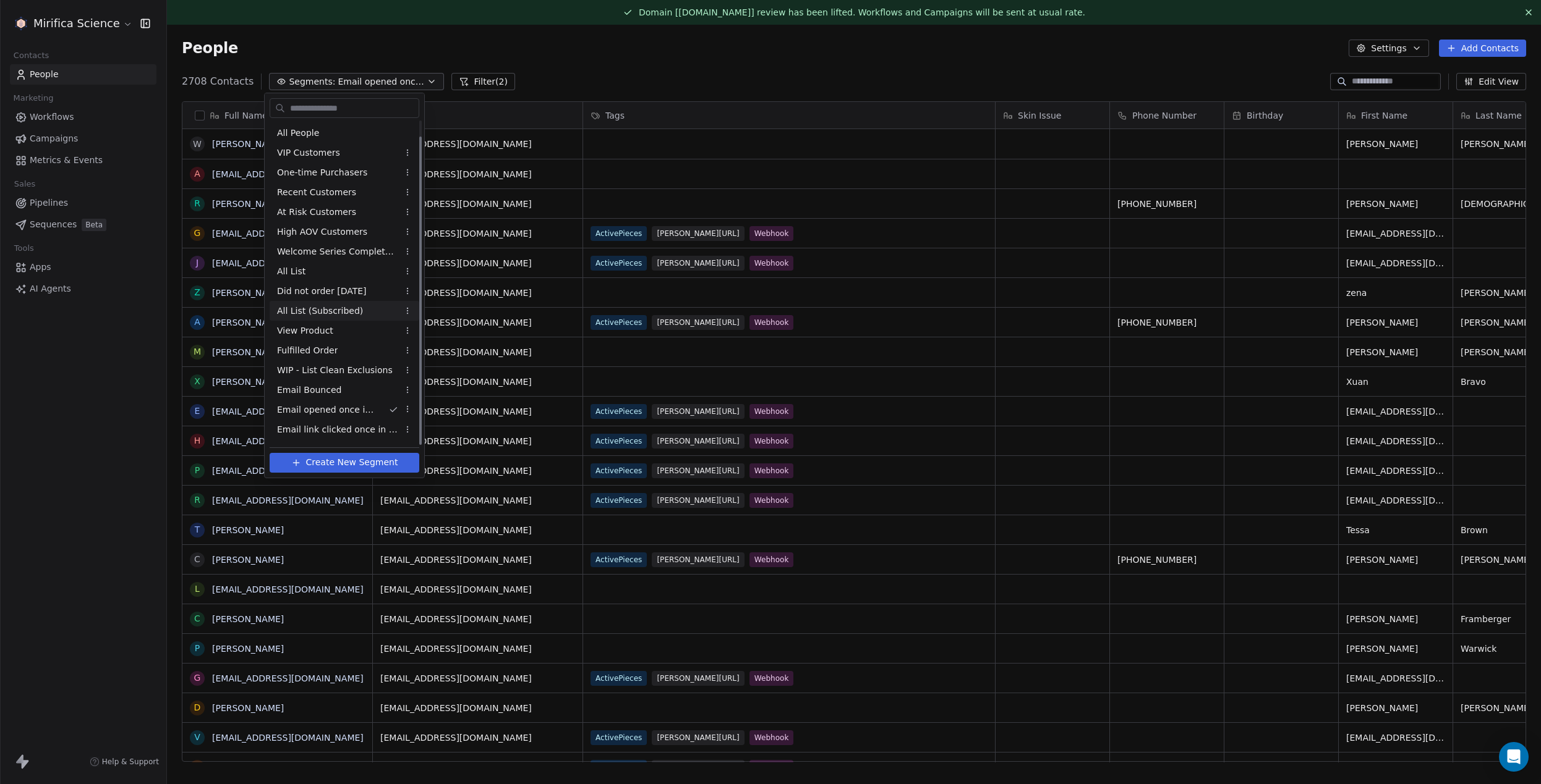
scroll to position [17, 0]
click at [363, 292] on div "All List (Subscribed)" at bounding box center [344, 294] width 150 height 20
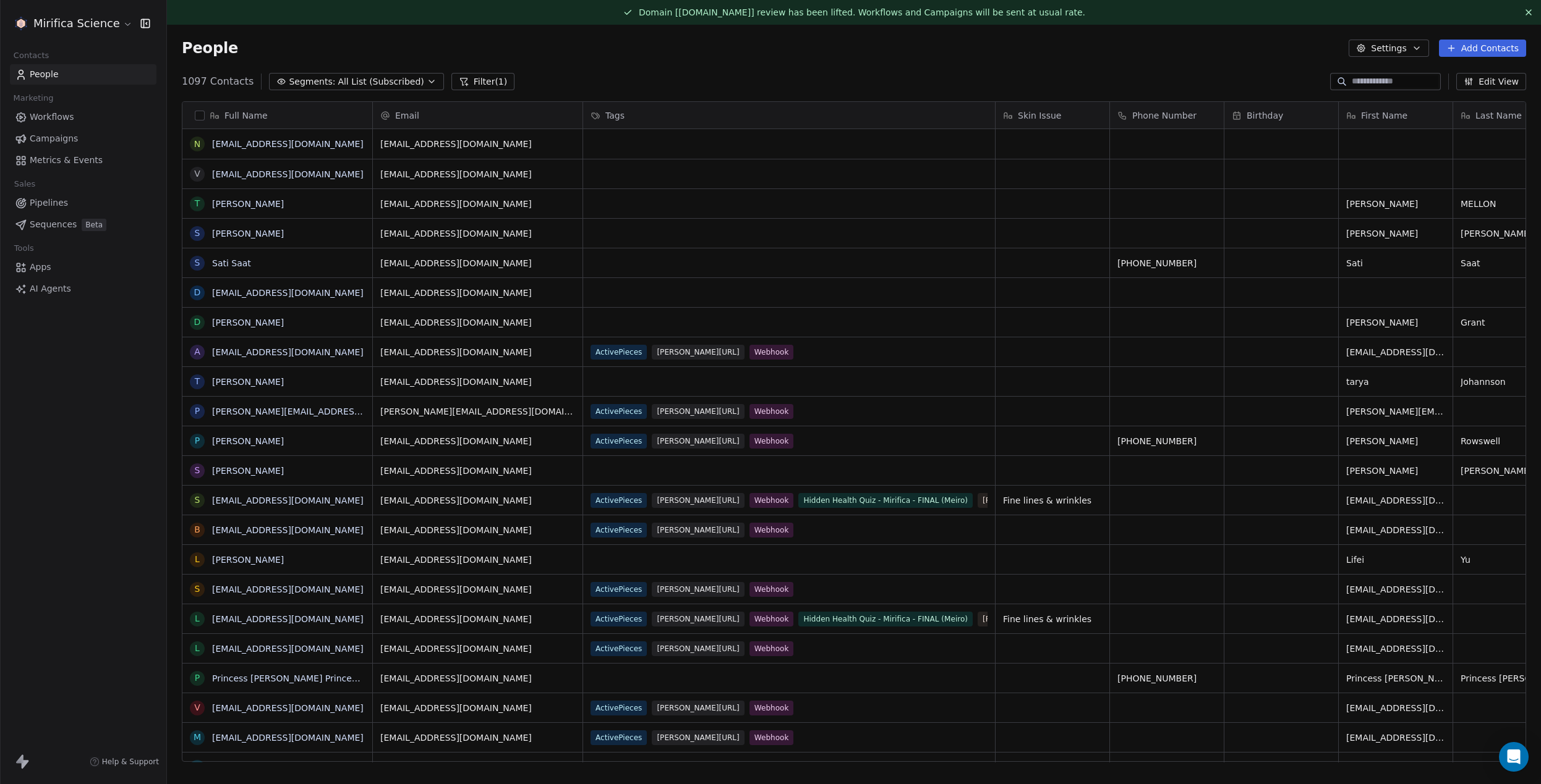
scroll to position [690, 1375]
click at [58, 136] on span "Campaigns" at bounding box center [53, 139] width 49 height 13
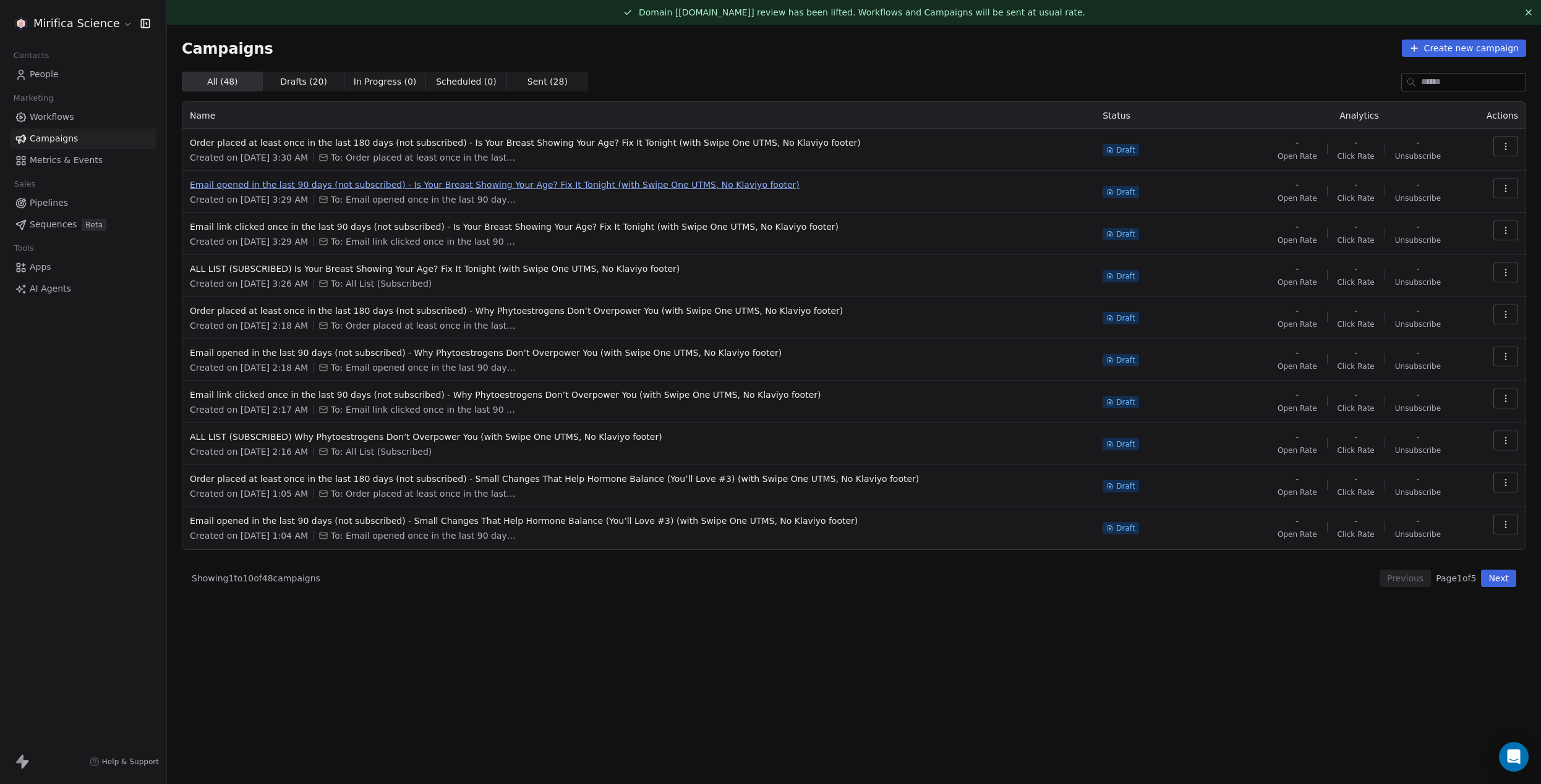
click at [438, 183] on span "Email opened in the last 90 days (not subscribed) - Is Your Breast Showing Your…" at bounding box center [639, 184] width 898 height 12
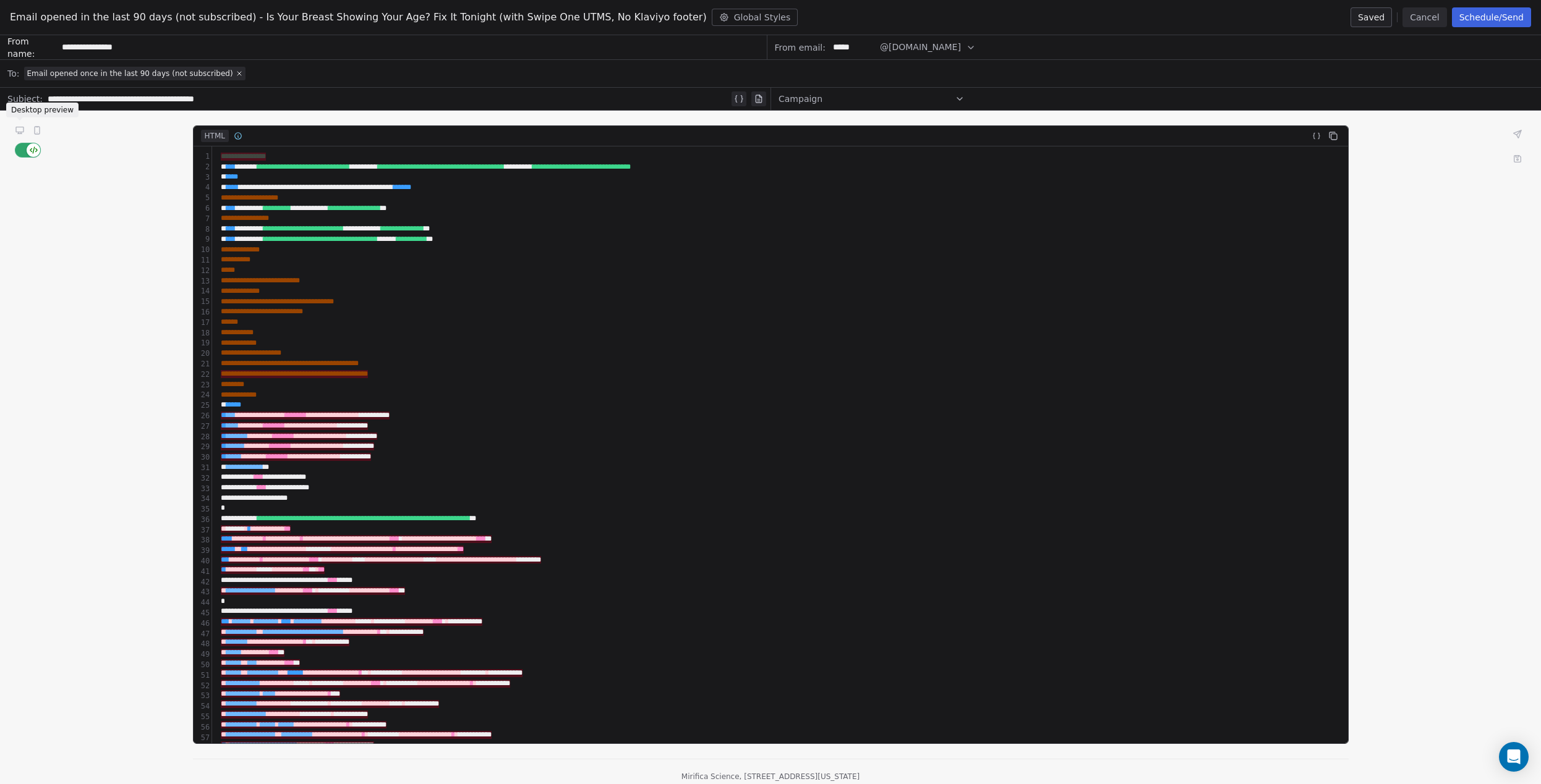
click at [19, 131] on icon at bounding box center [19, 130] width 7 height 5
click at [17, 131] on icon at bounding box center [19, 130] width 7 height 5
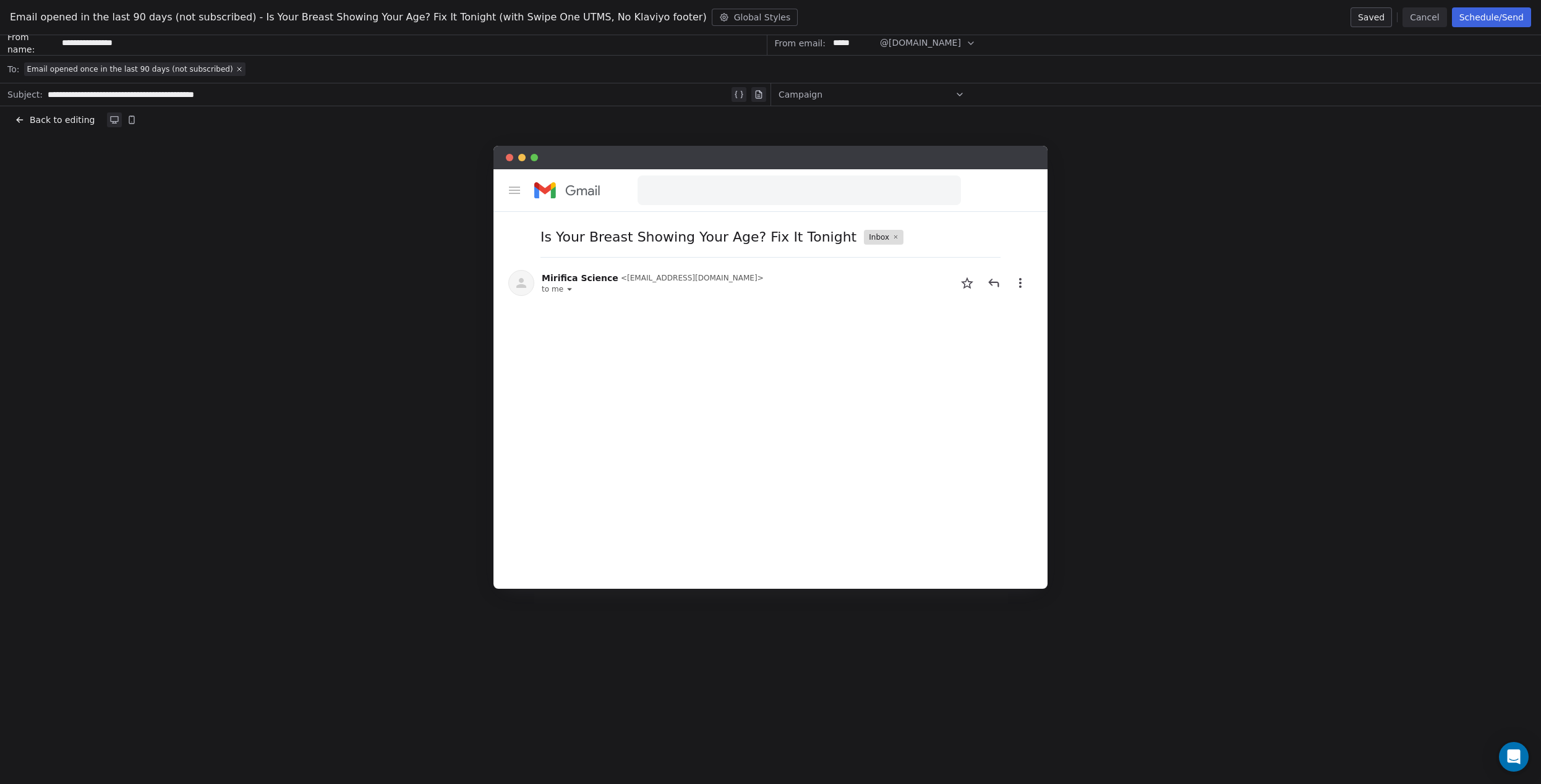
scroll to position [75, 0]
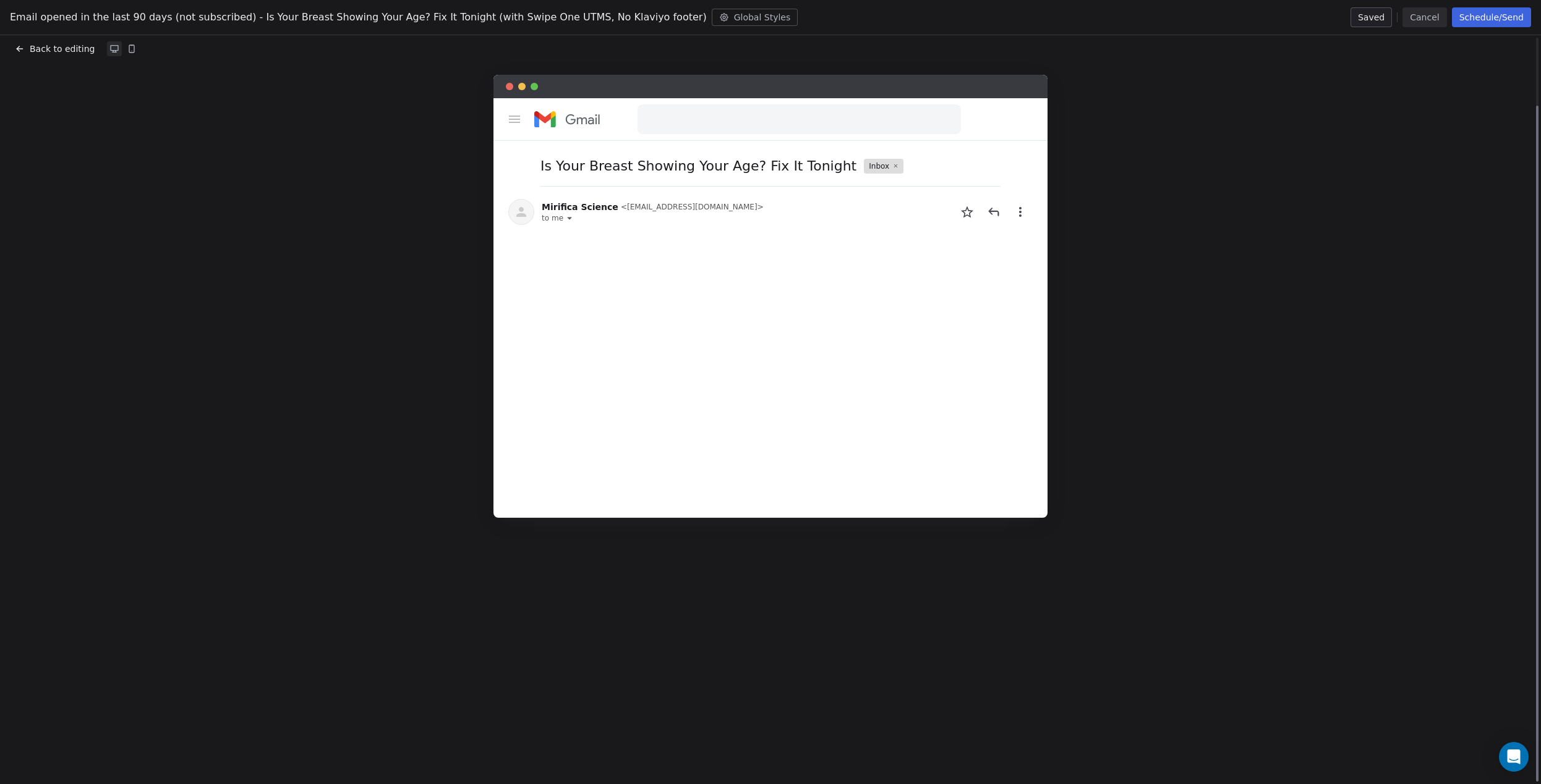
click at [1432, 19] on button "Cancel" at bounding box center [1424, 17] width 44 height 20
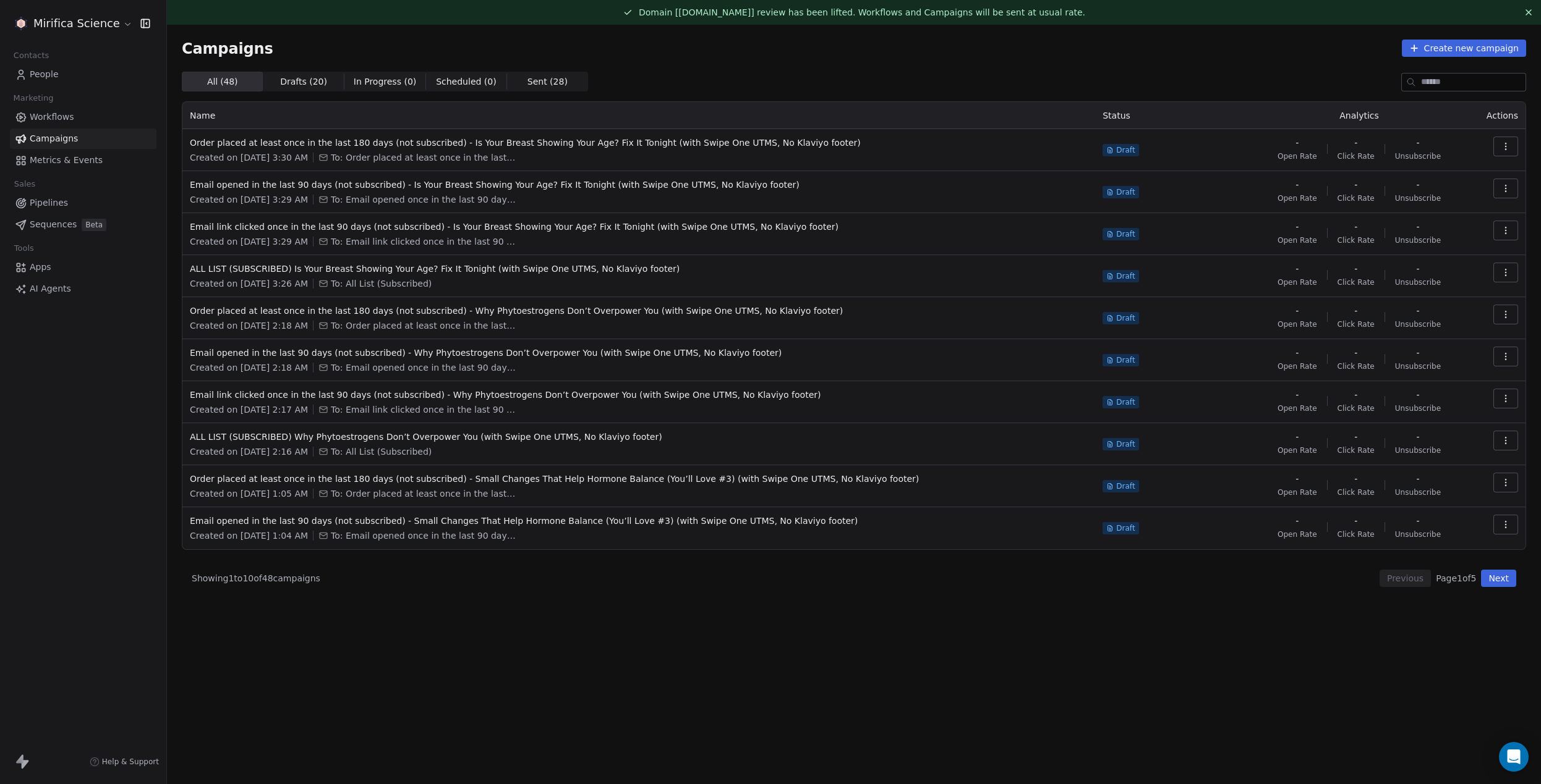
click at [528, 87] on span "Sent ( 28 )" at bounding box center [548, 81] width 41 height 13
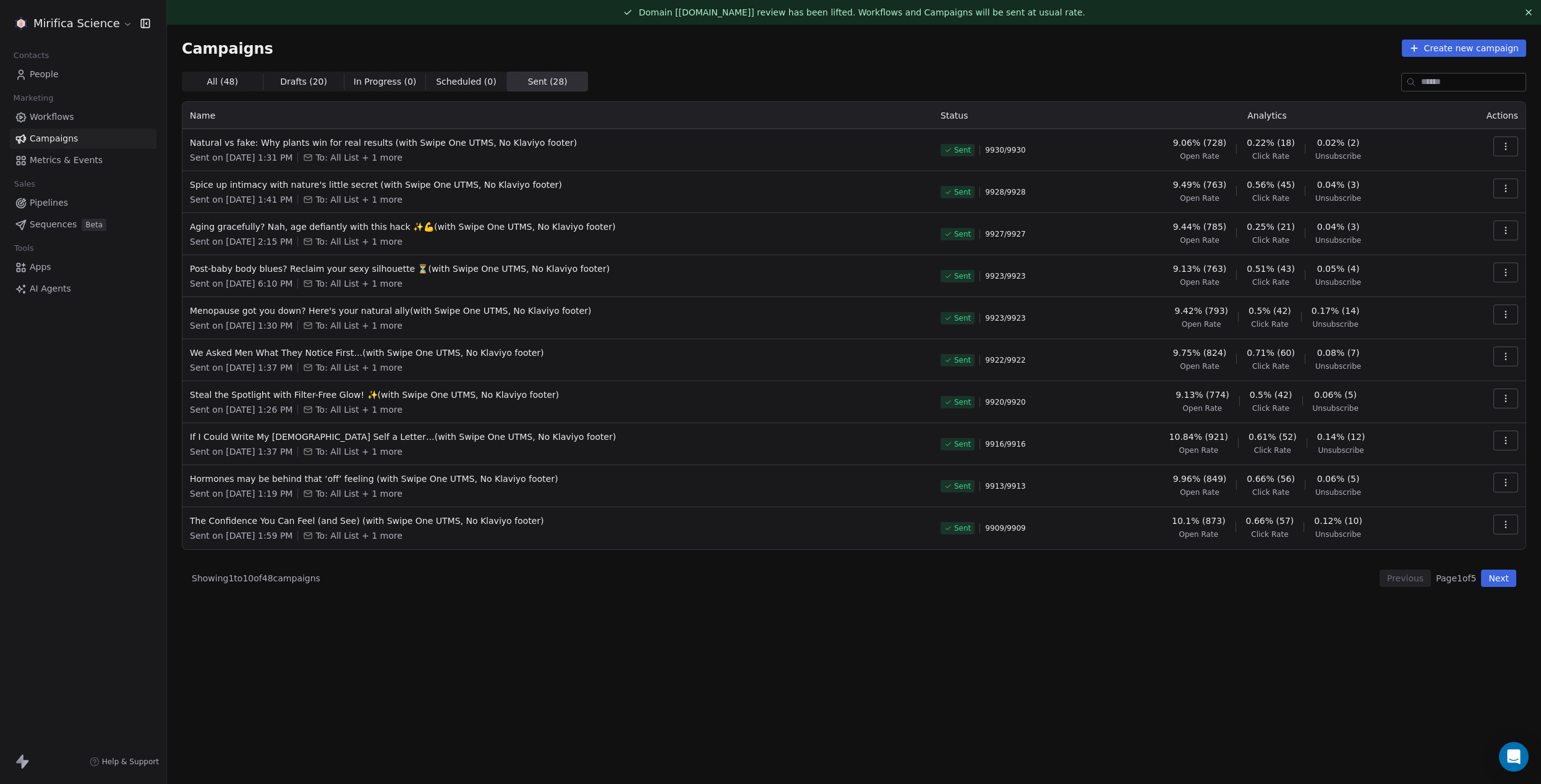
click at [230, 81] on span "All ( 48 )" at bounding box center [223, 81] width 32 height 13
